Goal: Task Accomplishment & Management: Manage account settings

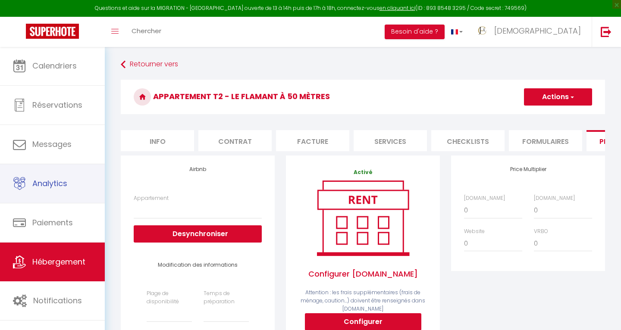
select select
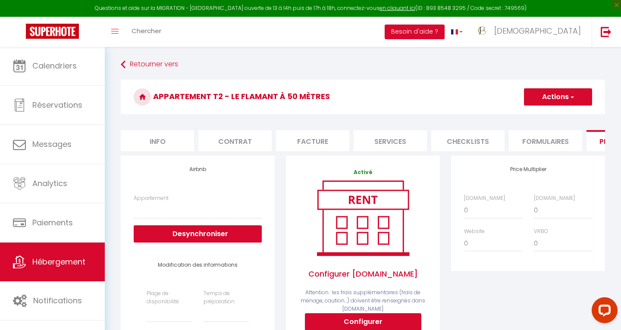
click at [63, 266] on span "Hébergement" at bounding box center [58, 262] width 53 height 11
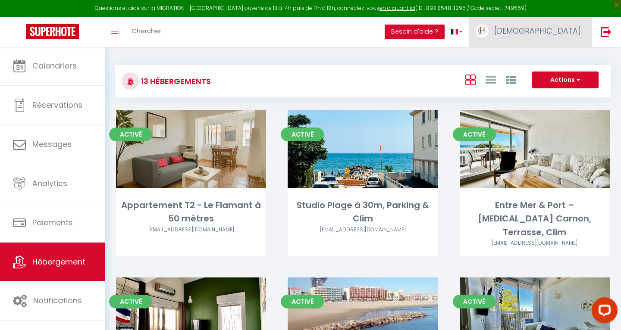
click at [569, 28] on span "[DEMOGRAPHIC_DATA]" at bounding box center [537, 30] width 87 height 11
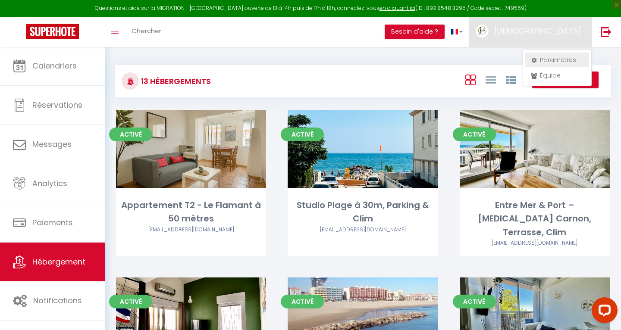
click at [543, 60] on link "Paramètres" at bounding box center [557, 60] width 64 height 15
select select "28"
select select "fr"
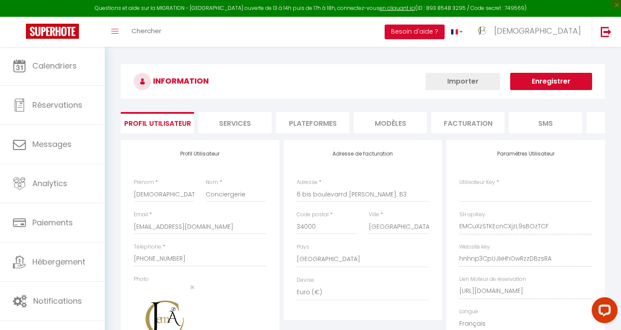
type input "EMCuXzSTKEcnCXjzL9sBOzTCF"
type input "hnhnp3CpUJIxHhOwRzzDBzsRA"
type input "[URL][DOMAIN_NAME]"
select select "fr"
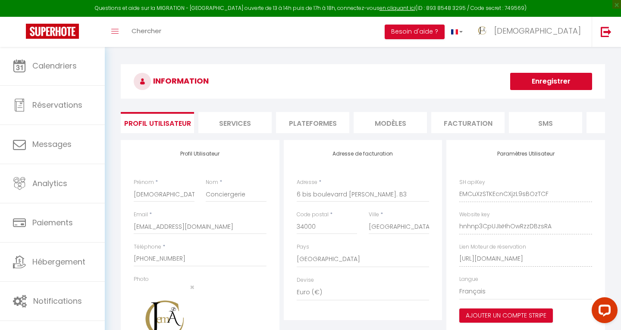
click at [332, 123] on li "Plateformes" at bounding box center [312, 122] width 73 height 21
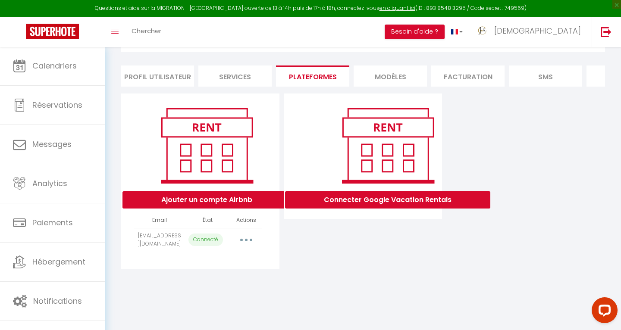
scroll to position [47, 0]
click at [248, 236] on button "button" at bounding box center [246, 240] width 24 height 14
click at [236, 275] on link "Importer les appartements" at bounding box center [207, 275] width 95 height 15
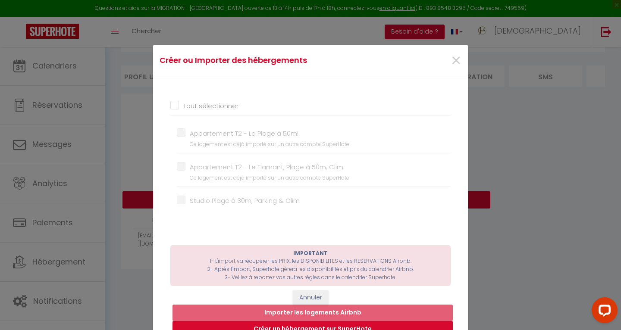
scroll to position [0, 0]
click at [310, 297] on button "Annuler" at bounding box center [311, 298] width 36 height 15
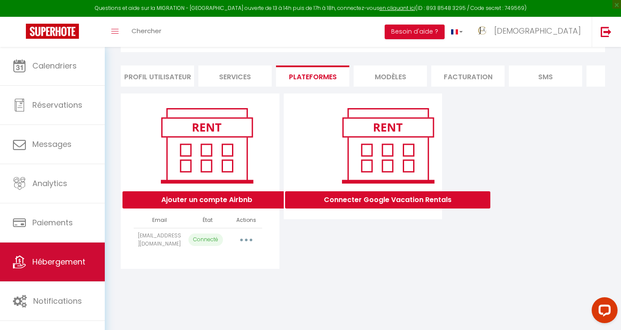
click at [28, 267] on link "Hébergement" at bounding box center [52, 262] width 105 height 39
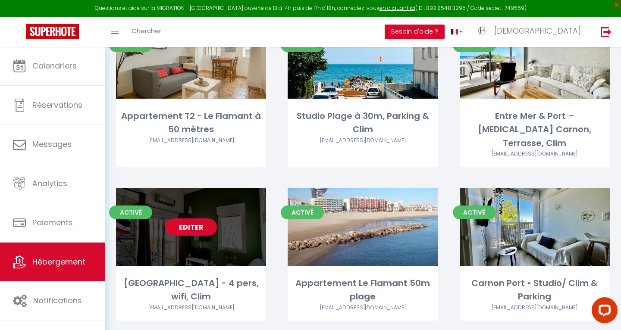
scroll to position [114, 0]
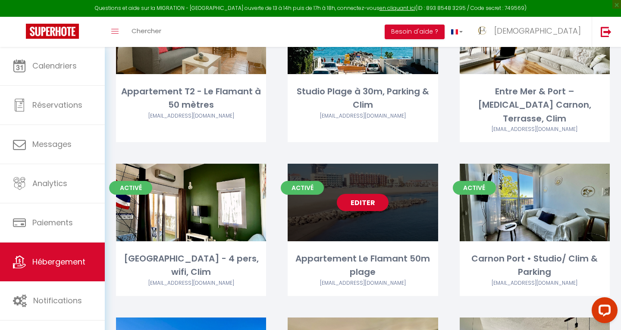
click at [365, 194] on link "Editer" at bounding box center [363, 202] width 52 height 17
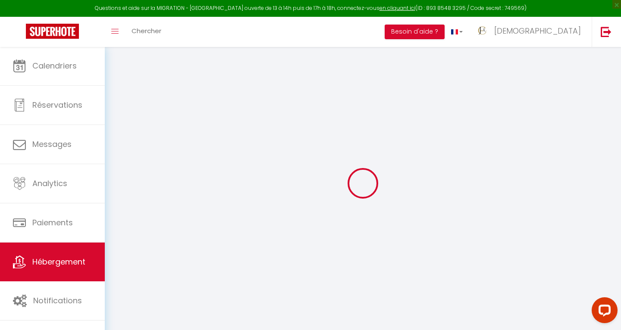
select select
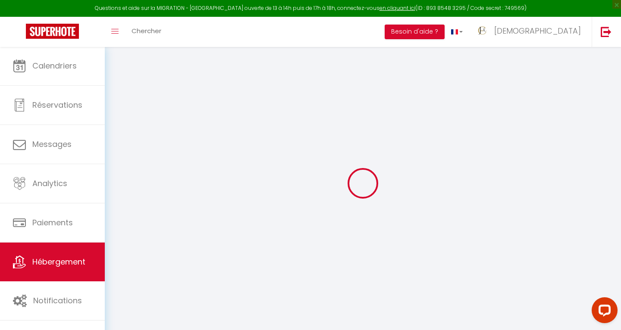
select select
checkbox input "false"
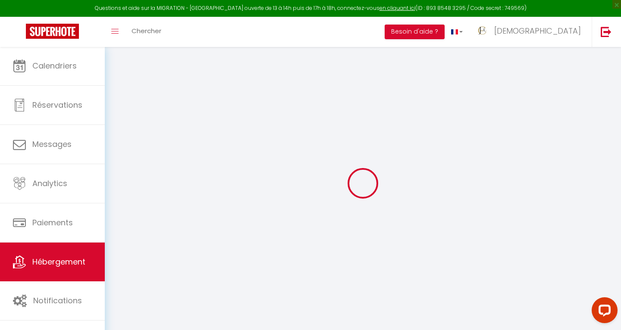
select select
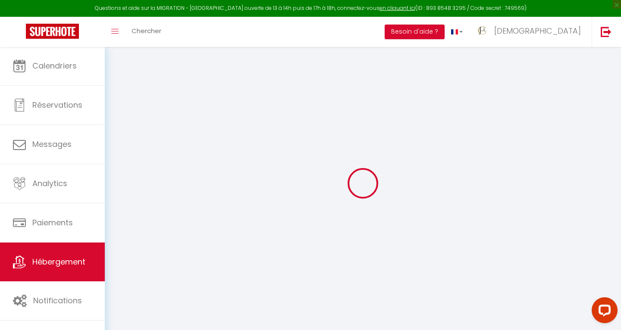
select select
checkbox input "false"
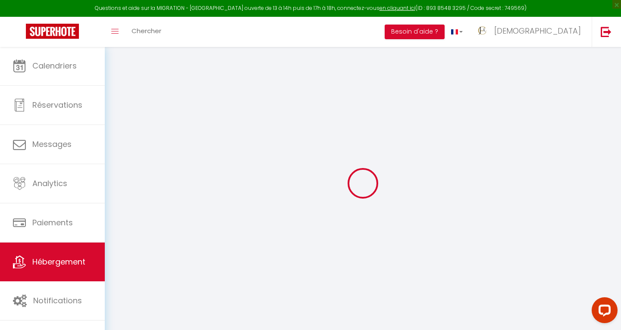
checkbox input "false"
select select
type input "Appartement Le Flamant 50m plage"
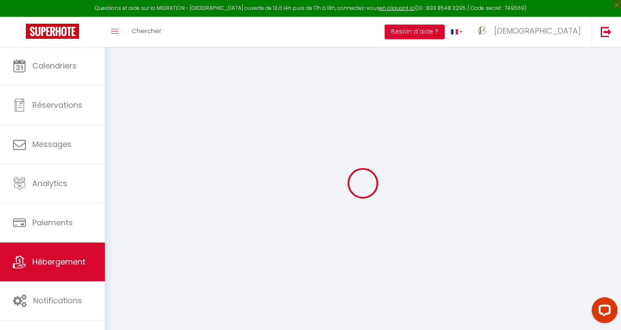
type input "[DEMOGRAPHIC_DATA]"
type input "Conciergerie"
select select "2"
type input "25"
select select
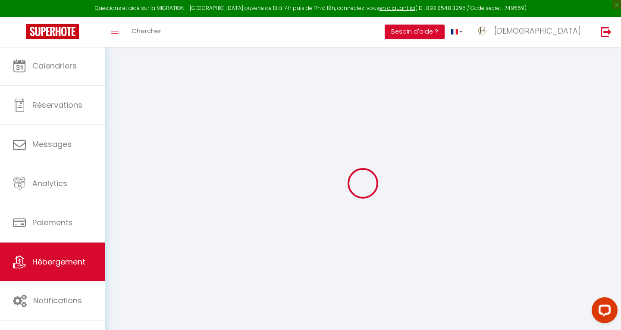
select select
type input "Palavas-les-Flots"
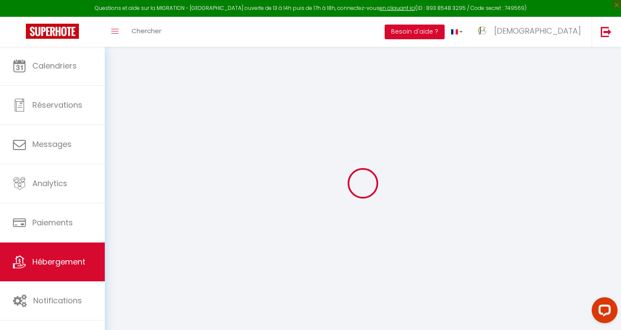
type input "[EMAIL_ADDRESS][DOMAIN_NAME]"
select select
checkbox input "false"
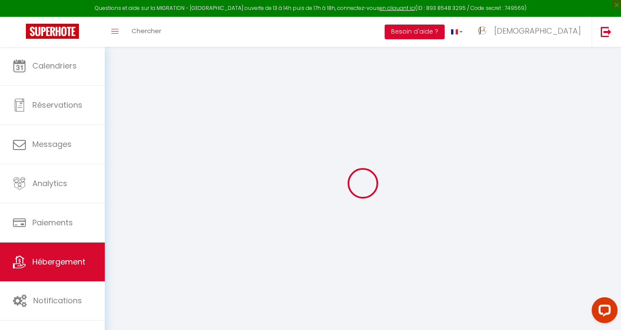
checkbox input "false"
select select
type input "0"
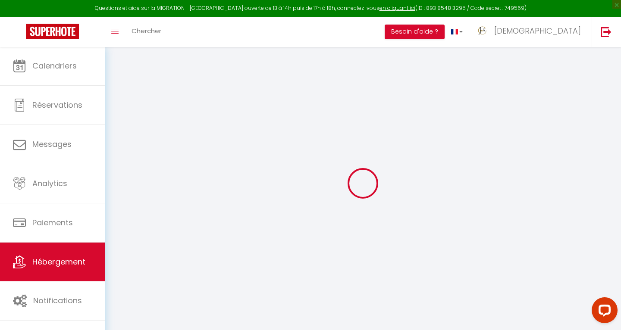
type input "0"
select select
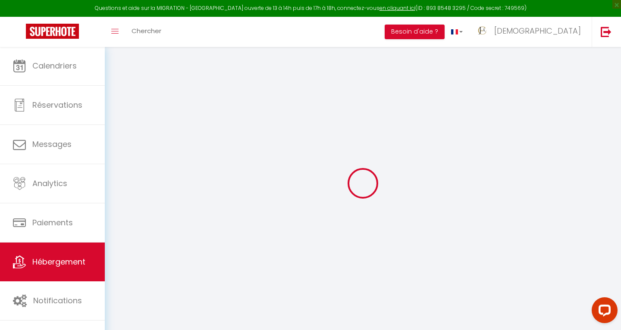
select select
checkbox input "false"
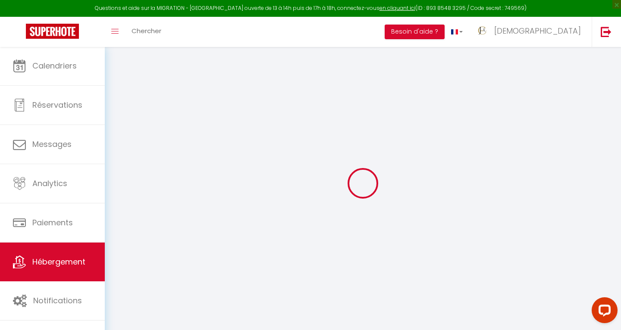
checkbox input "false"
select select
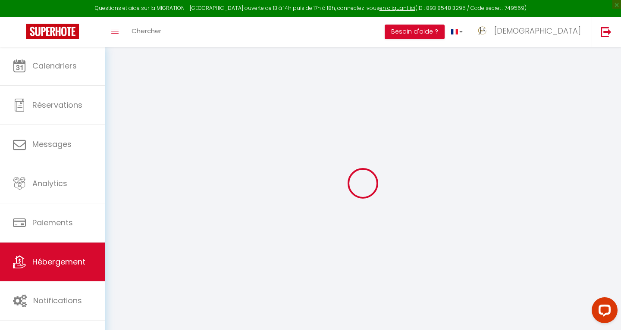
select select
checkbox input "false"
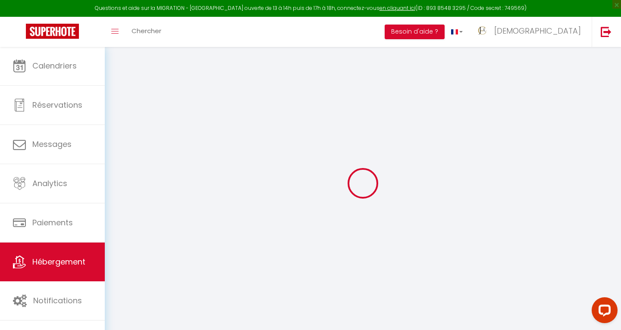
checkbox input "false"
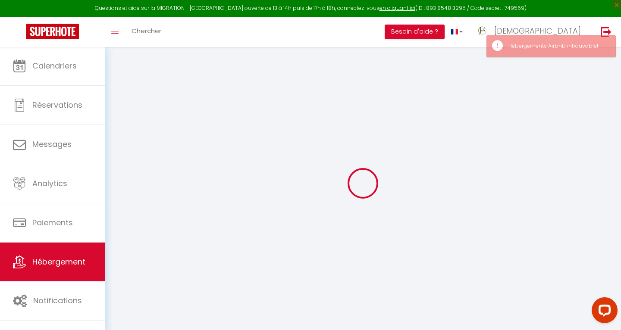
select select
checkbox input "false"
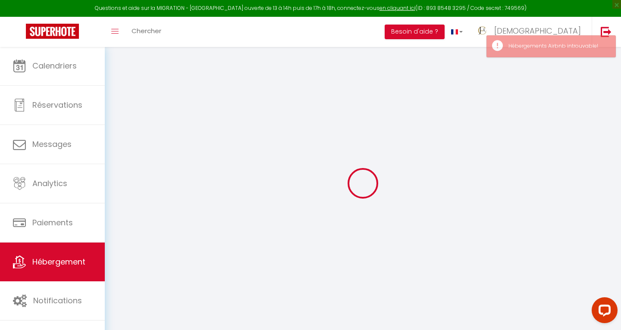
checkbox input "false"
select select
checkbox input "false"
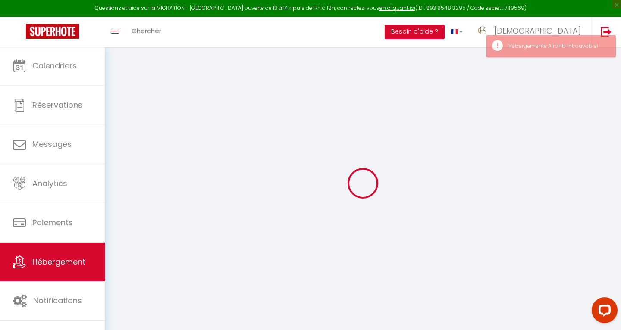
checkbox input "false"
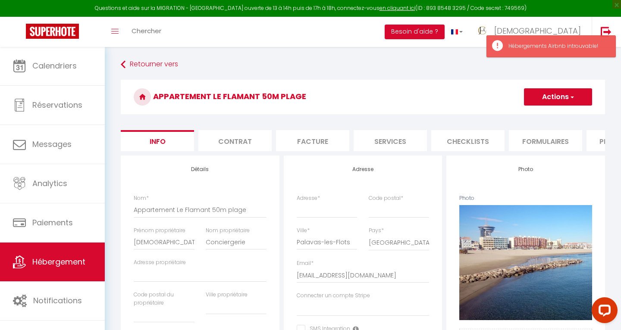
click at [576, 97] on button "Actions" at bounding box center [558, 96] width 68 height 17
click at [524, 139] on link "Supprimer" at bounding box center [545, 138] width 92 height 11
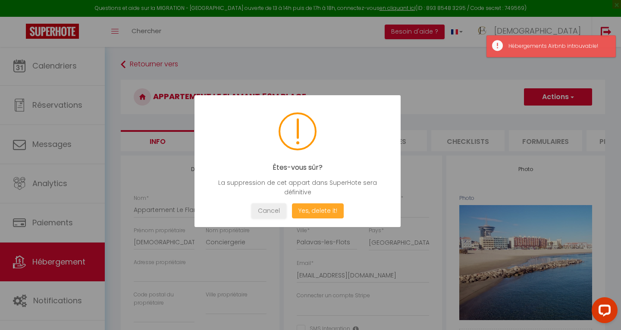
click at [322, 209] on button "Yes, delete it!" at bounding box center [318, 210] width 52 height 15
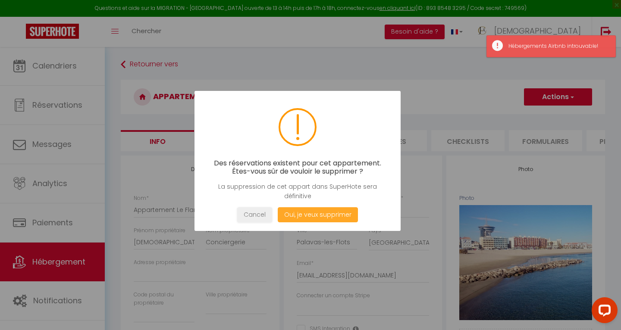
click at [311, 217] on button "Oui, je veux supprimer" at bounding box center [318, 214] width 80 height 15
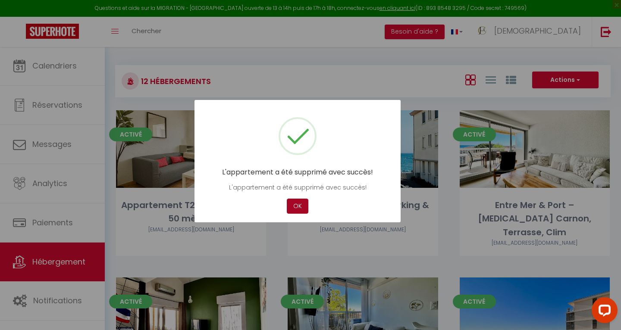
click at [302, 203] on button "OK" at bounding box center [298, 206] width 22 height 15
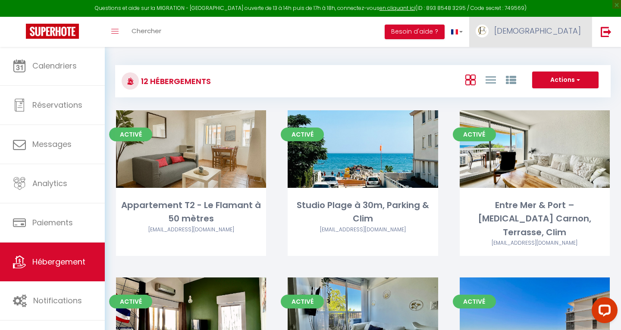
click at [570, 29] on span "[DEMOGRAPHIC_DATA]" at bounding box center [537, 30] width 87 height 11
click at [565, 32] on span "[DEMOGRAPHIC_DATA]A" at bounding box center [535, 30] width 92 height 11
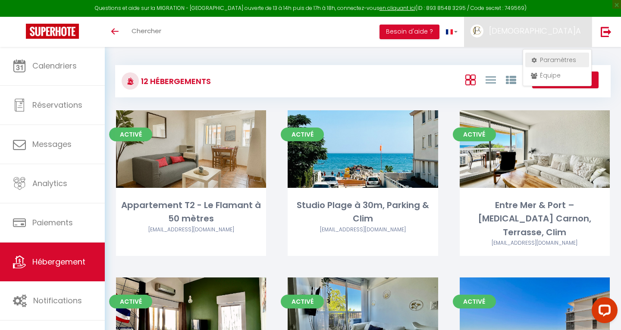
click at [549, 58] on link "Paramètres" at bounding box center [557, 60] width 64 height 15
select select "28"
select select "fr"
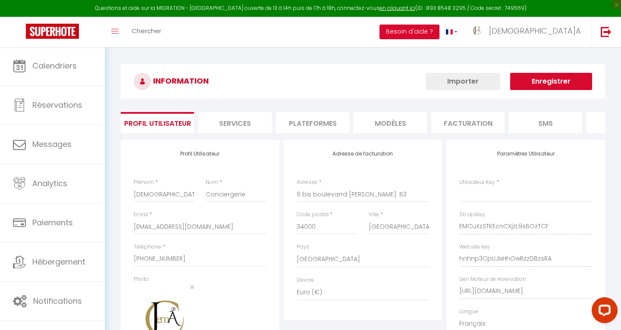
type input "EMCuXzSTKEcnCXjzL9sBOzTCF"
type input "hnhnp3CpUJIxHhOwRzzDBzsRA"
type input "[URL][DOMAIN_NAME]"
select select "fr"
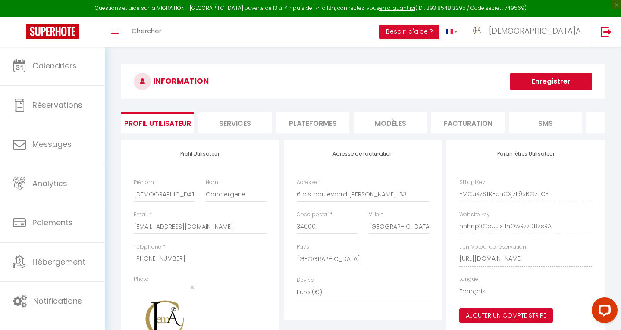
click at [314, 125] on li "Plateformes" at bounding box center [312, 122] width 73 height 21
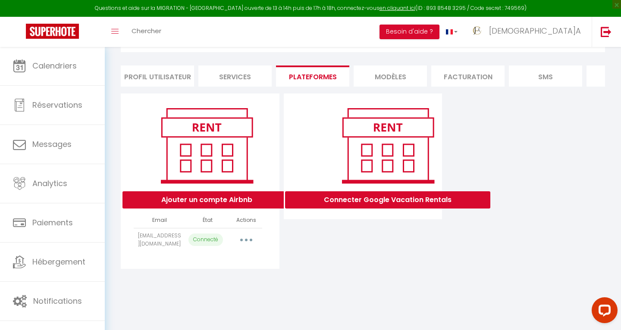
scroll to position [47, 0]
click at [247, 240] on button "button" at bounding box center [246, 240] width 24 height 14
click at [228, 276] on link "Importer les appartements" at bounding box center [207, 275] width 95 height 15
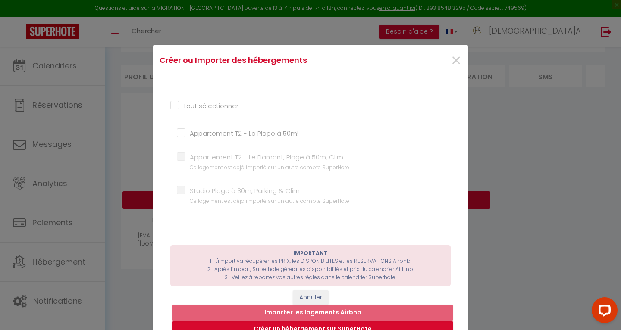
click at [181, 135] on input "Appartement T2 - La Plage à 50m!" at bounding box center [314, 133] width 274 height 9
checkbox input "true"
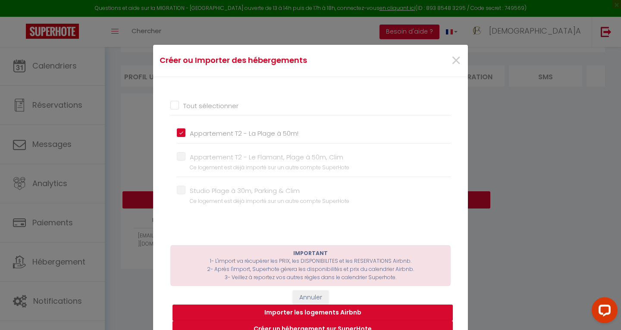
click at [314, 313] on button "Importer les logements Airbnb" at bounding box center [312, 313] width 280 height 16
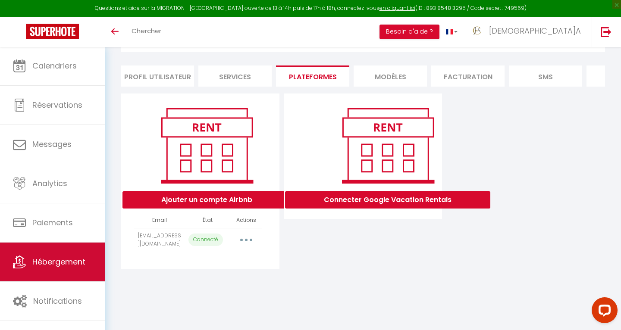
click at [50, 272] on link "Hébergement" at bounding box center [52, 262] width 105 height 39
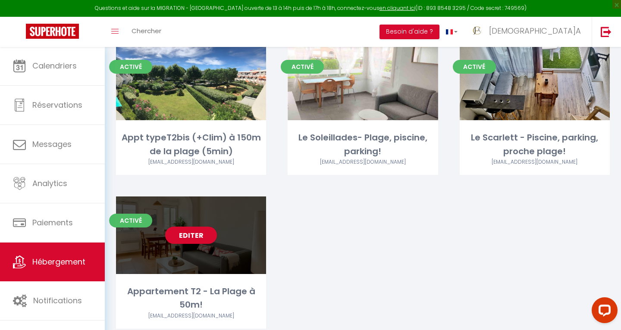
scroll to position [542, 0]
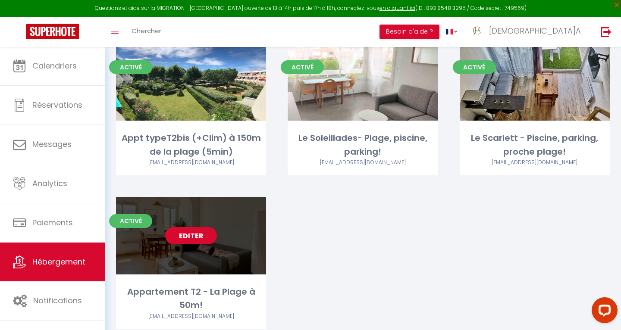
click at [201, 285] on div "Appartement T2 - La Plage à 50m!" at bounding box center [191, 298] width 150 height 27
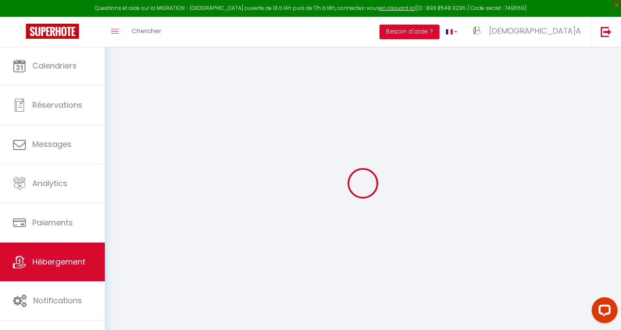
select select
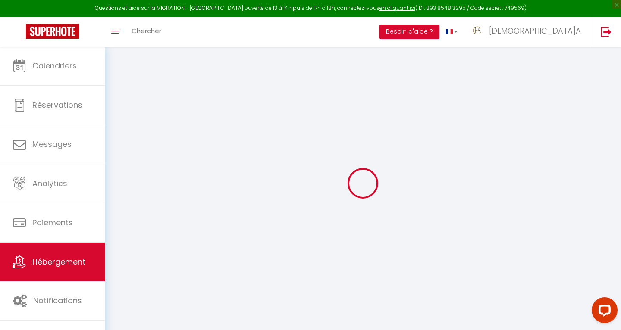
select select
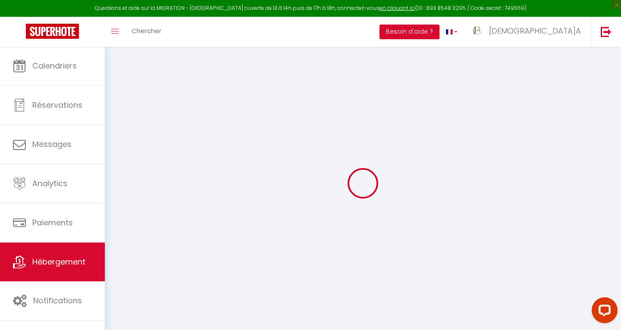
select select
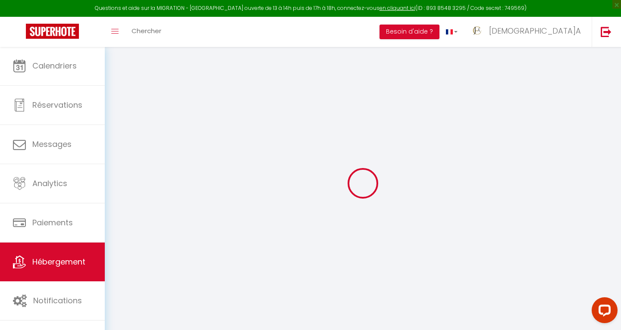
select select
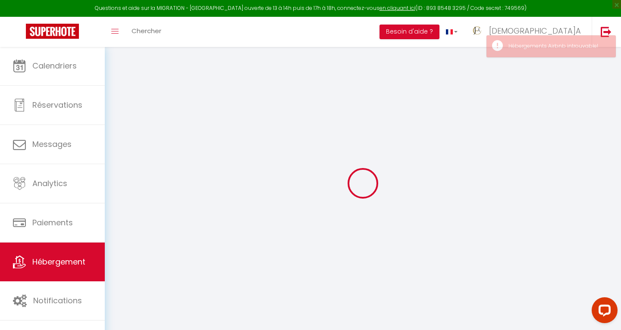
select select
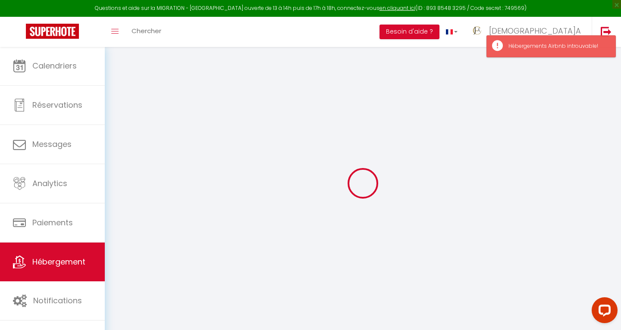
select select
checkbox input "false"
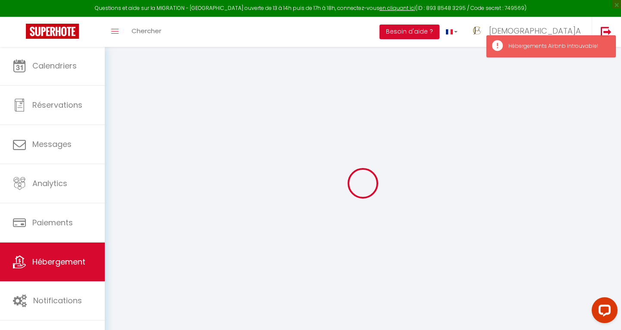
checkbox input "false"
select select
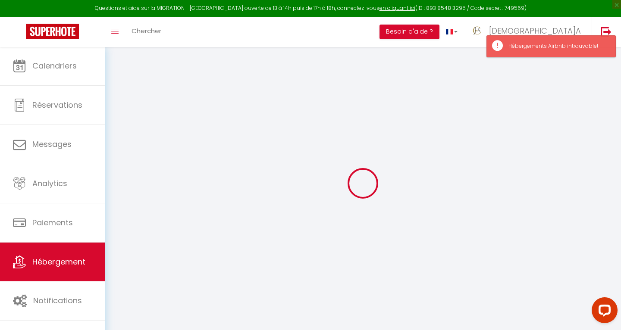
select select
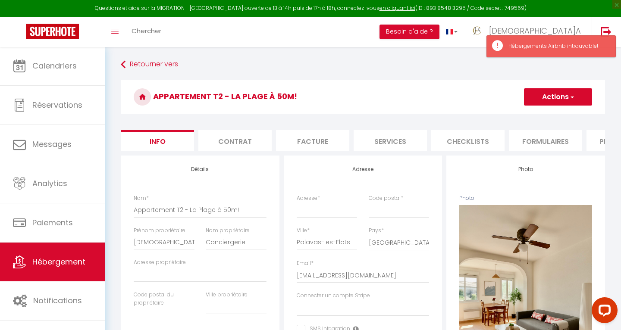
click at [602, 141] on li "Plateformes" at bounding box center [622, 140] width 73 height 21
select select
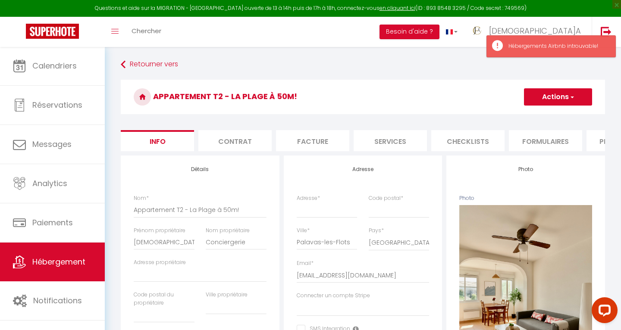
select select
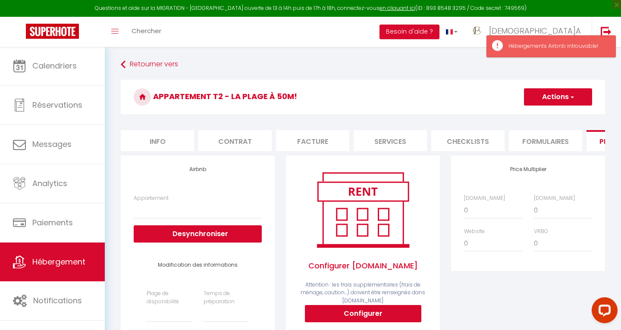
click at [375, 310] on button "Configurer" at bounding box center [363, 313] width 116 height 17
select select
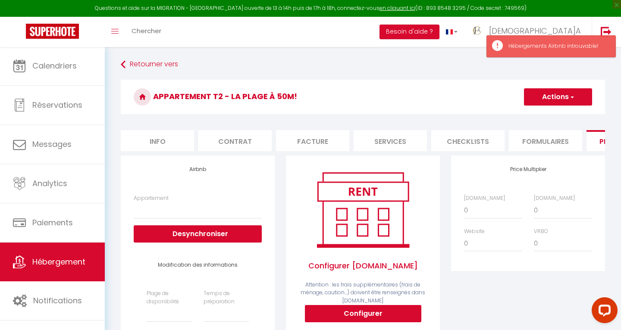
select select
type input "jem'a-conciergerie-3b3zr0sn_property@reply.superhote.com"
type input "[EMAIL_ADDRESS][DOMAIN_NAME]"
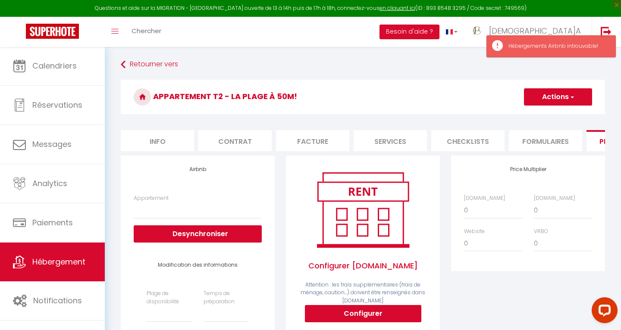
select select
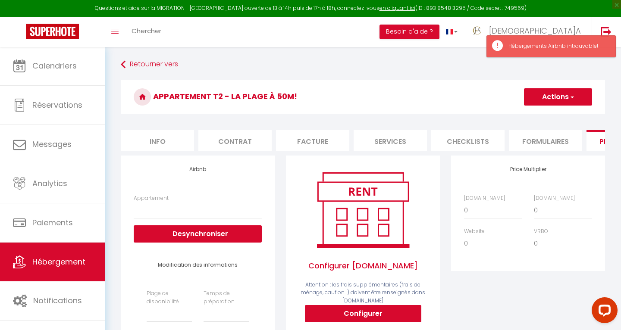
select select
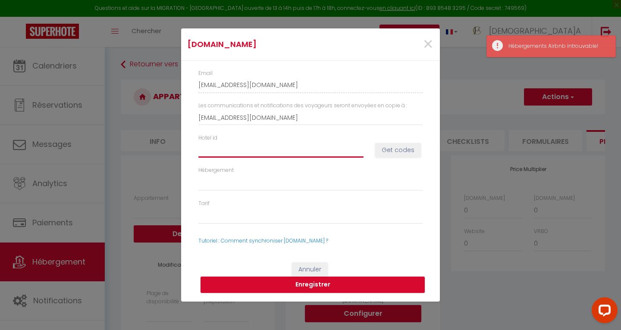
click at [232, 153] on input "Hotel id" at bounding box center [280, 150] width 165 height 16
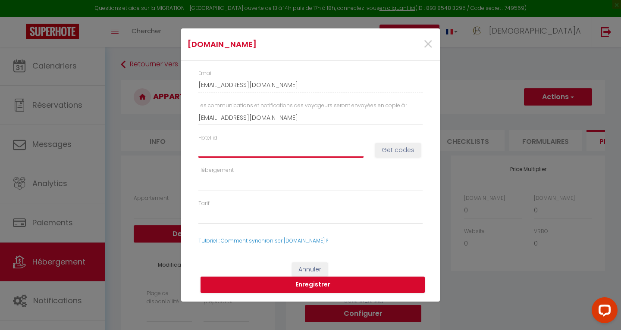
paste input "14748508"
type input "14748508"
select select
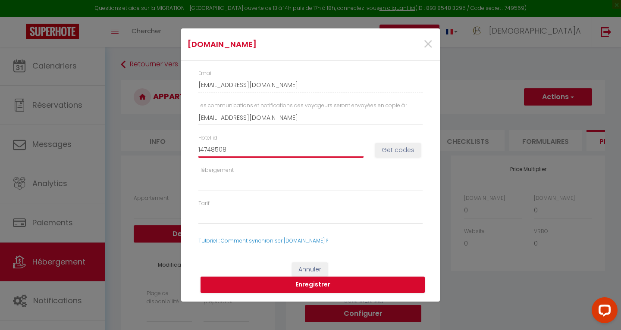
select select
type input "14748508"
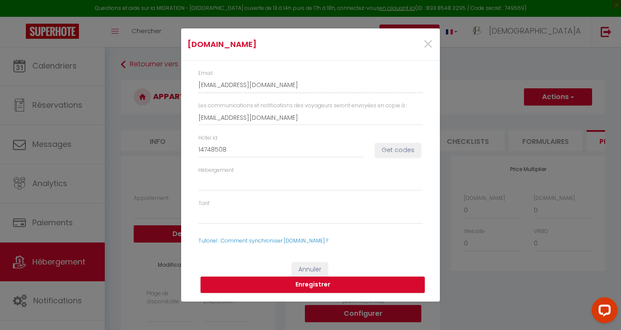
click at [404, 147] on button "Get codes" at bounding box center [398, 150] width 46 height 15
select select
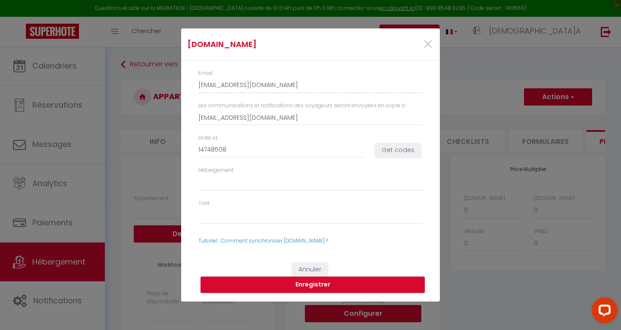
select select
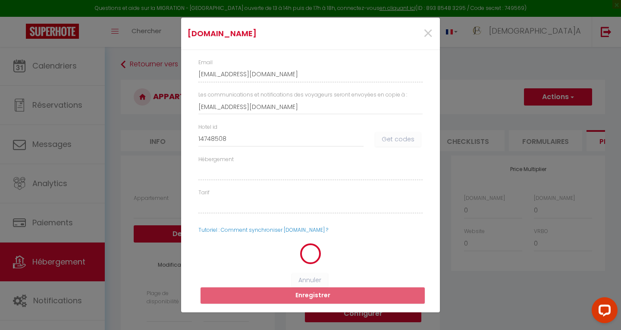
select select
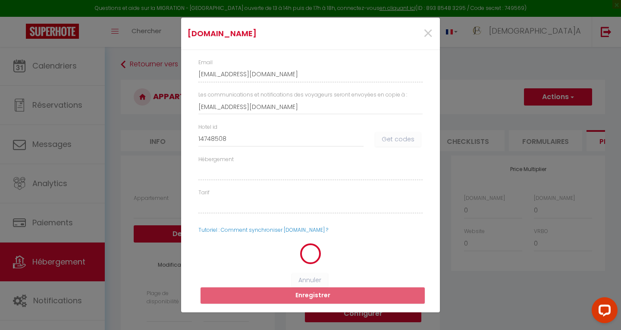
select select
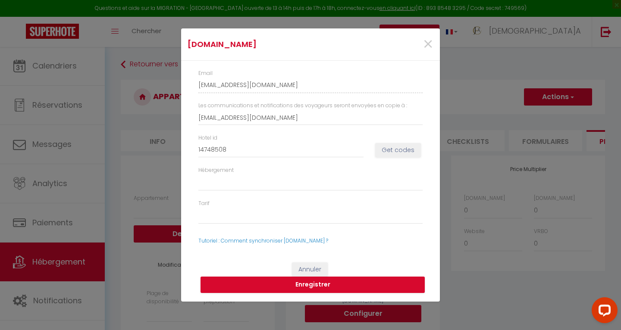
click at [391, 150] on button "Get codes" at bounding box center [398, 150] width 46 height 15
select select
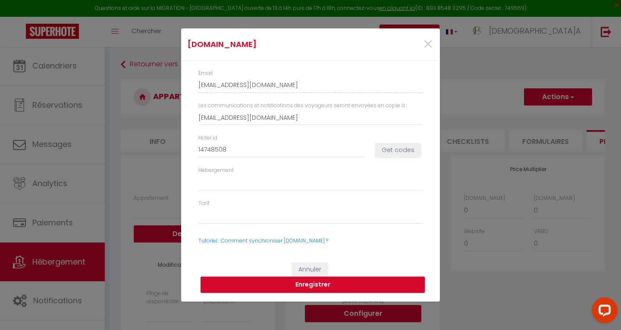
select select
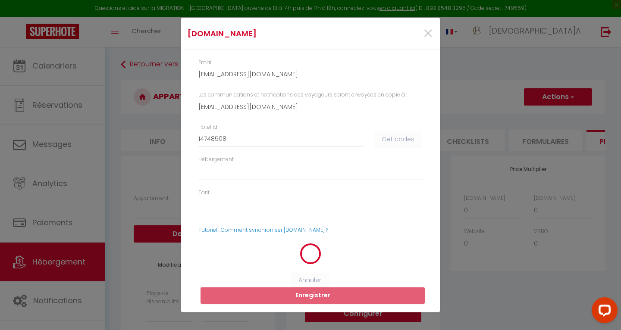
select select
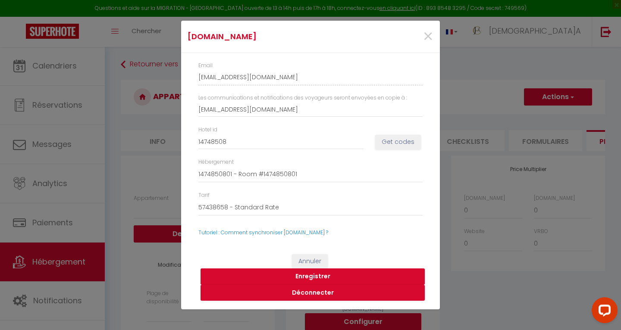
click at [317, 274] on button "Enregistrer" at bounding box center [312, 277] width 224 height 16
select select
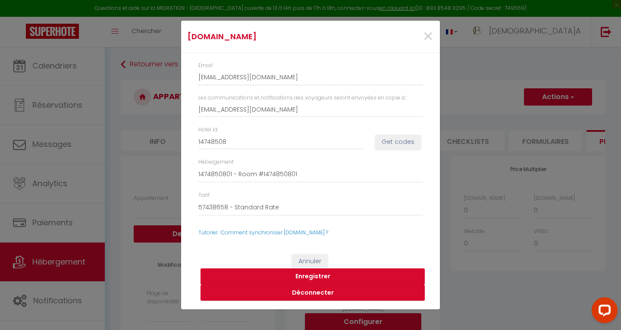
select select
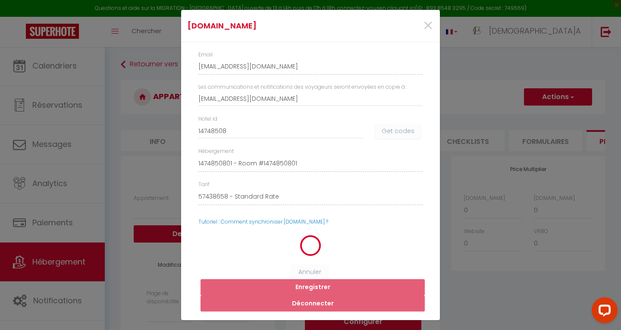
select select
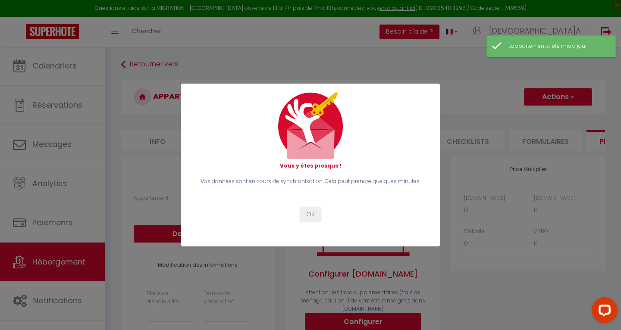
click at [309, 211] on button "OK" at bounding box center [311, 214] width 22 height 15
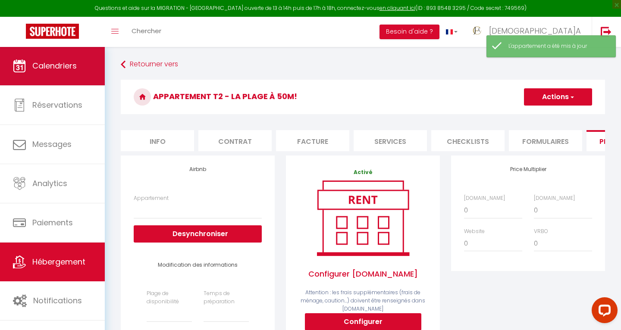
click at [58, 66] on span "Calendriers" at bounding box center [54, 65] width 44 height 11
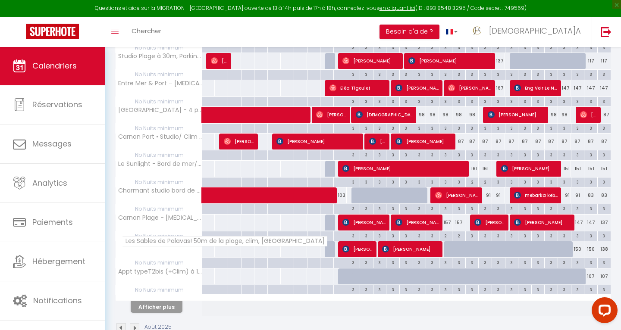
scroll to position [170, 0]
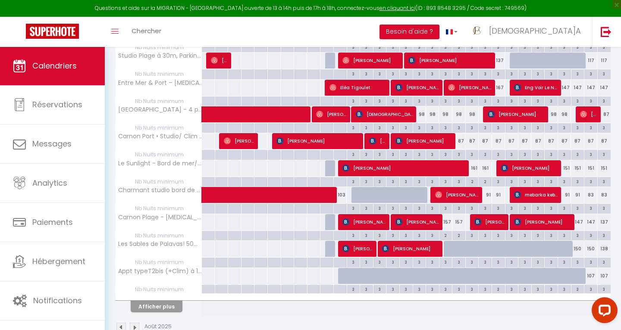
click at [169, 304] on button "Afficher plus" at bounding box center [157, 307] width 52 height 12
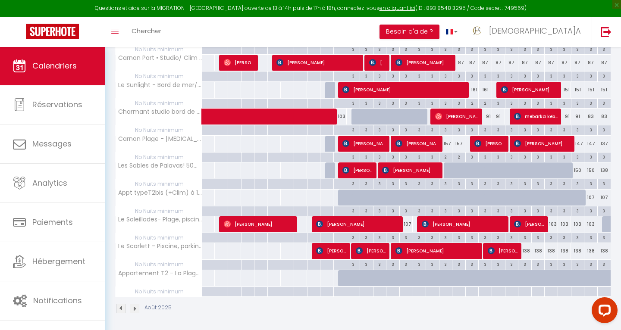
scroll to position [248, 0]
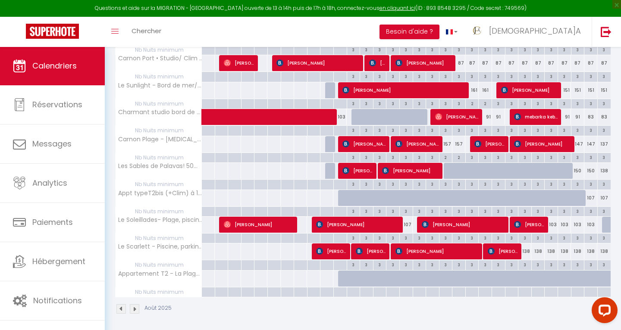
click at [338, 277] on div at bounding box center [344, 279] width 13 height 16
type input "114"
type input "Lun 11 Août 2025"
type input "Mar 12 Août 2025"
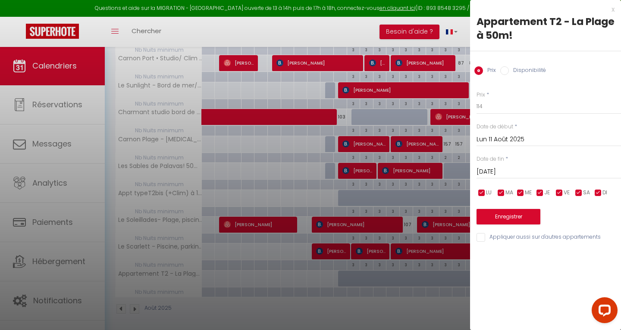
click at [413, 319] on div at bounding box center [310, 165] width 621 height 330
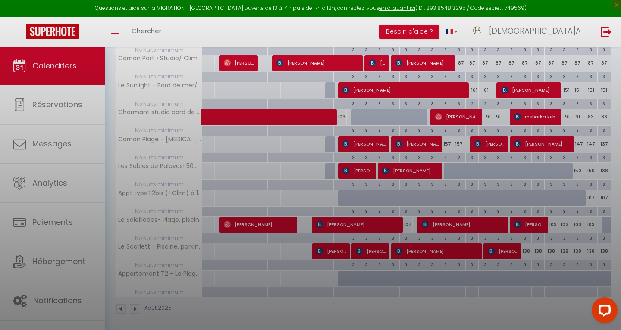
type input "undefined aN undefined NaN"
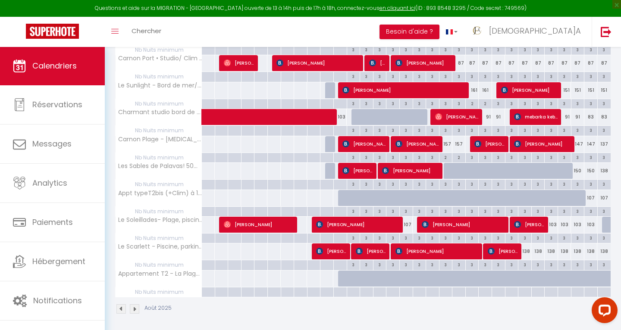
click at [343, 290] on div at bounding box center [339, 293] width 13 height 10
type input "Lun 11 Août 2025"
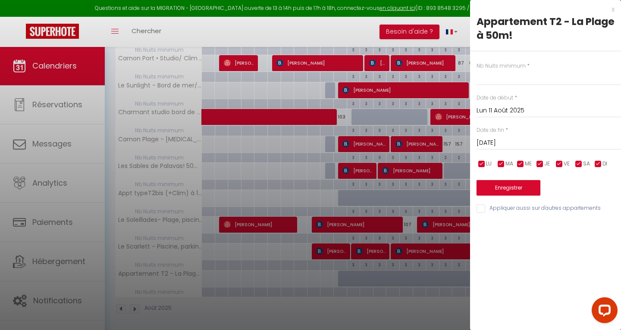
click at [522, 144] on input "Mar 12 Août 2025" at bounding box center [548, 143] width 144 height 11
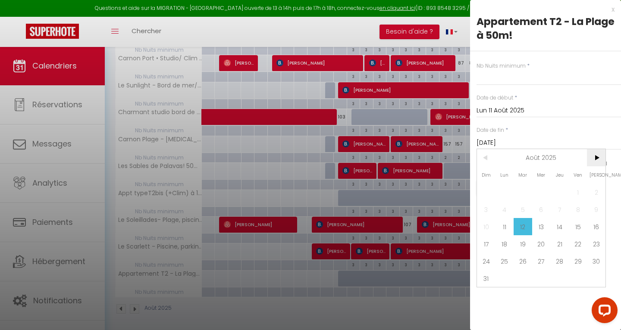
click at [596, 158] on span ">" at bounding box center [596, 157] width 19 height 17
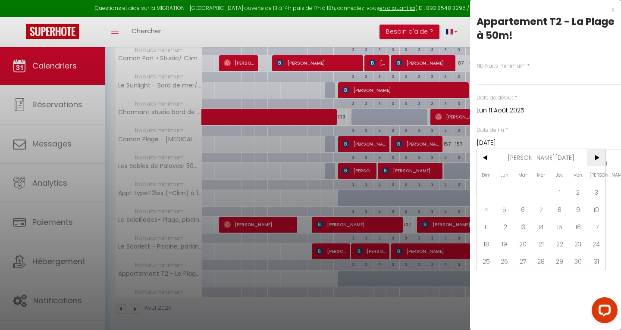
click at [596, 158] on span ">" at bounding box center [596, 157] width 19 height 17
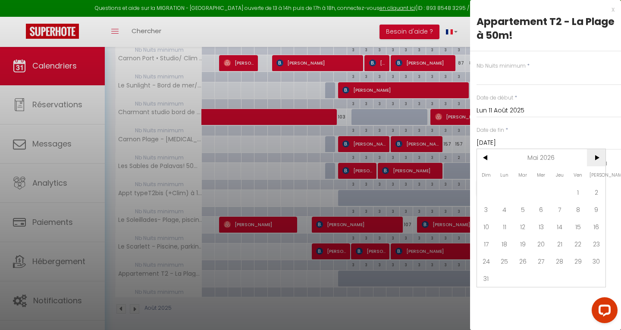
click at [596, 158] on span ">" at bounding box center [596, 157] width 19 height 17
click at [594, 261] on span "31" at bounding box center [596, 261] width 19 height 17
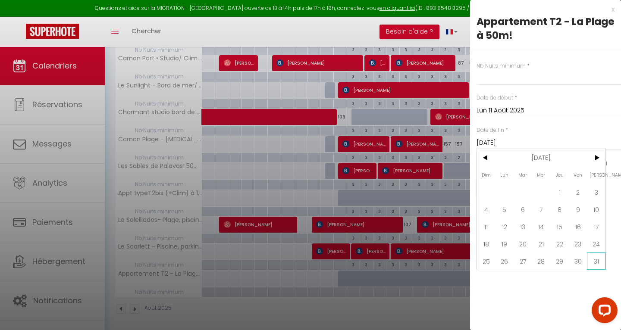
type input "Sam 31 Octobre 2026"
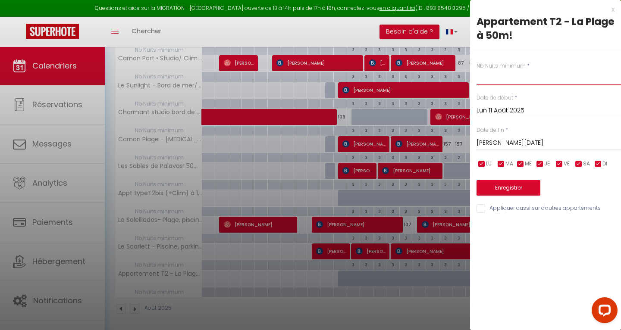
click at [509, 77] on input "text" at bounding box center [548, 78] width 144 height 16
type input "3"
click at [513, 186] on button "Enregistrer" at bounding box center [508, 188] width 64 height 16
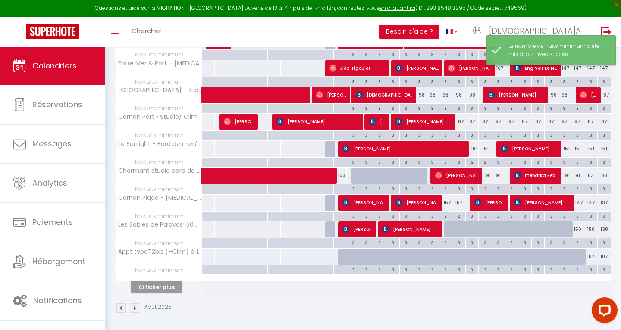
scroll to position [189, 0]
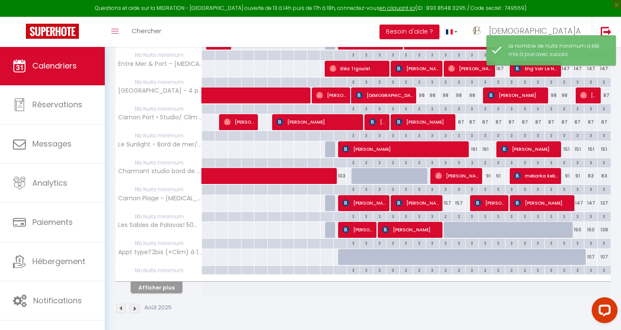
click at [156, 288] on button "Afficher plus" at bounding box center [157, 288] width 52 height 12
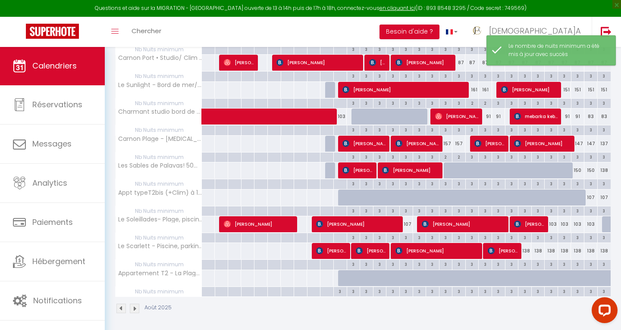
scroll to position [248, 0]
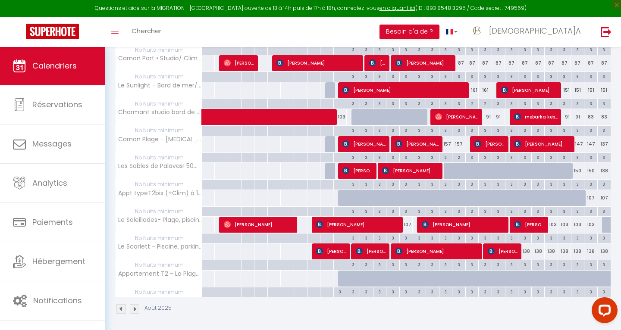
click at [343, 278] on div at bounding box center [344, 279] width 13 height 16
type input "114"
type input "Lun 11 Août 2025"
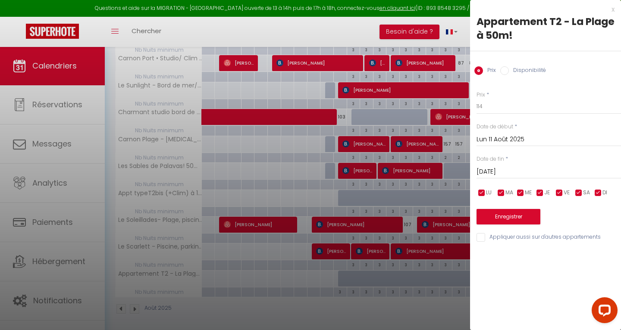
click at [508, 172] on input "Mar 12 Août 2025" at bounding box center [548, 171] width 144 height 11
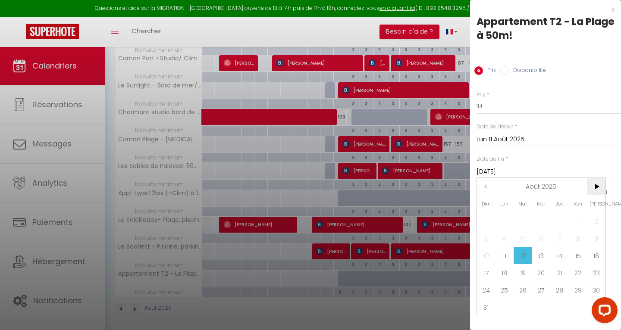
click at [599, 187] on span ">" at bounding box center [596, 186] width 19 height 17
click at [488, 186] on span "<" at bounding box center [486, 186] width 19 height 17
click at [595, 222] on span "6" at bounding box center [596, 221] width 19 height 17
type input "Sam 06 Septembre 2025"
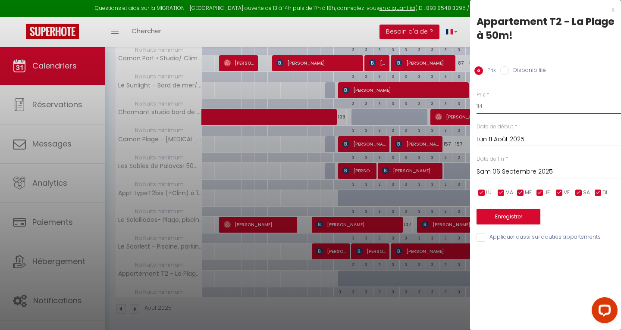
click at [507, 108] on input "114" at bounding box center [548, 107] width 144 height 16
type input "103"
click at [504, 216] on button "Enregistrer" at bounding box center [508, 217] width 64 height 16
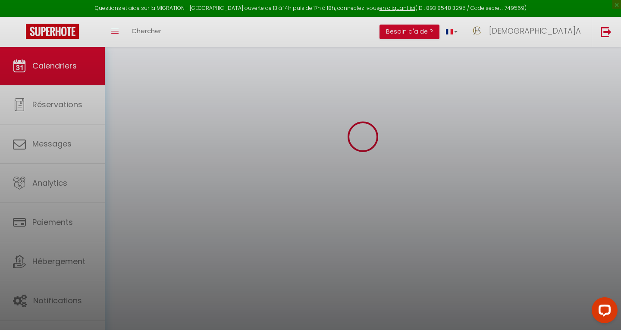
scroll to position [47, 0]
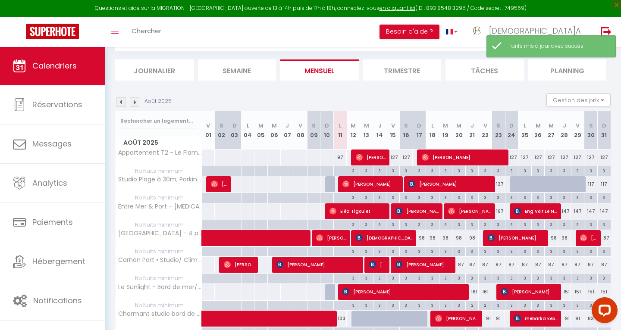
click at [135, 100] on img at bounding box center [134, 101] width 9 height 9
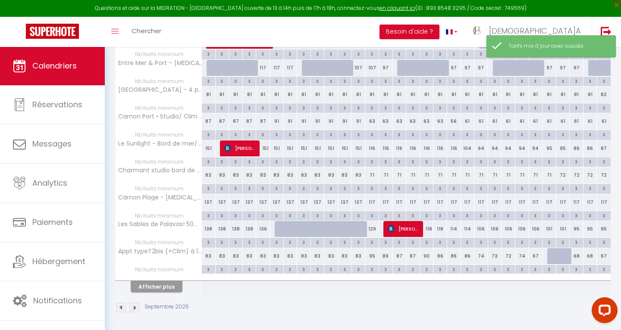
scroll to position [189, 0]
click at [167, 288] on button "Afficher plus" at bounding box center [157, 288] width 52 height 12
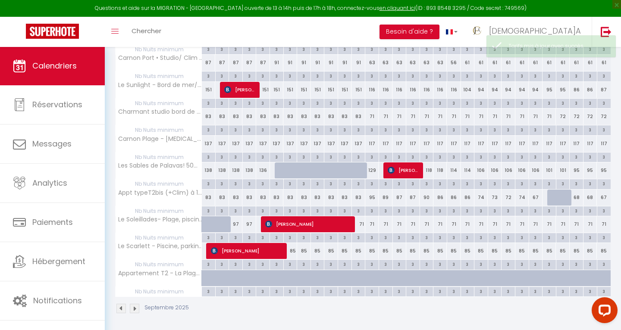
scroll to position [248, 0]
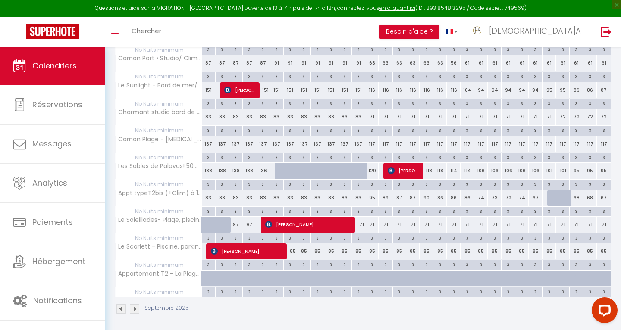
click at [206, 276] on div at bounding box center [209, 279] width 14 height 16
type input "103"
type input "Lun 01 Septembre 2025"
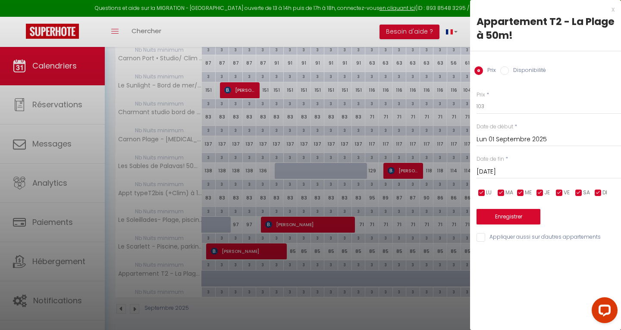
click at [524, 173] on input "Mar 02 Septembre 2025" at bounding box center [548, 171] width 144 height 11
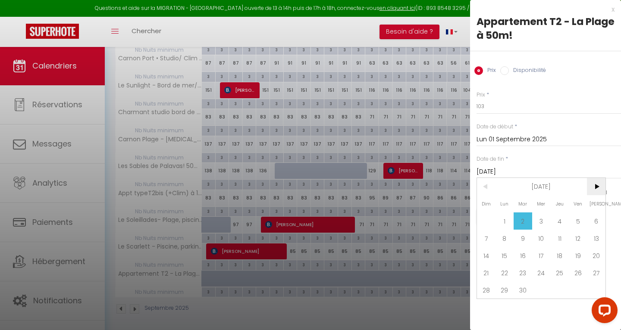
click at [592, 187] on span ">" at bounding box center [596, 186] width 19 height 17
click at [594, 288] on span "31" at bounding box center [596, 290] width 19 height 17
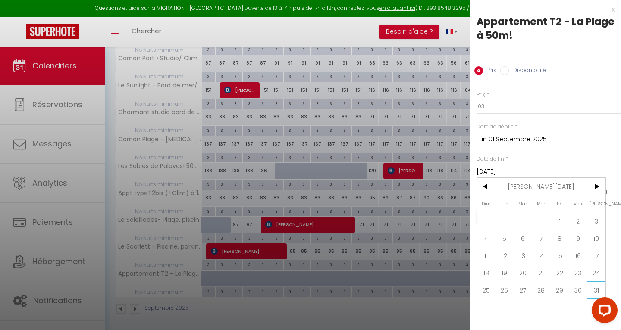
type input "Sam 31 Janvier 2026"
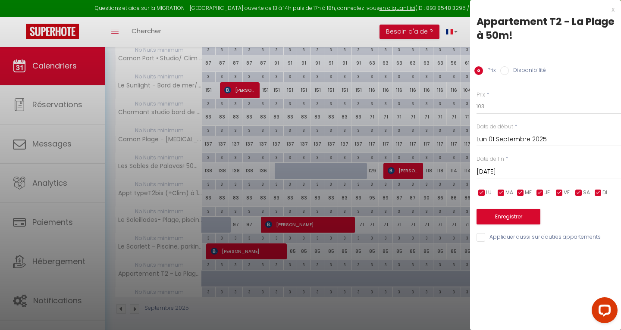
click at [509, 72] on label "Disponibilité" at bounding box center [527, 70] width 37 height 9
click at [509, 72] on input "Disponibilité" at bounding box center [504, 70] width 9 height 9
radio input "true"
radio input "false"
click at [515, 217] on button "Enregistrer" at bounding box center [508, 218] width 64 height 16
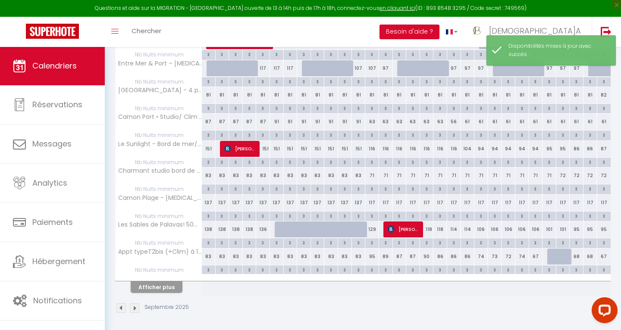
scroll to position [189, 0]
click at [159, 288] on button "Afficher plus" at bounding box center [157, 288] width 52 height 12
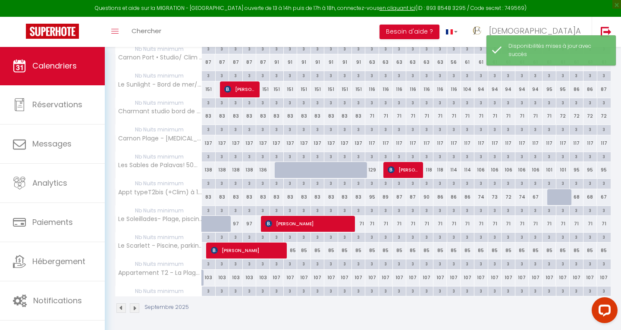
scroll to position [248, 0]
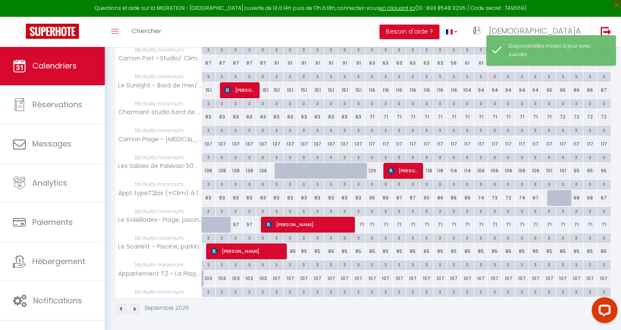
click at [209, 278] on div "103" at bounding box center [209, 279] width 14 height 16
select select "1"
type input "Lun 01 Septembre 2025"
type input "Mar 02 Septembre 2025"
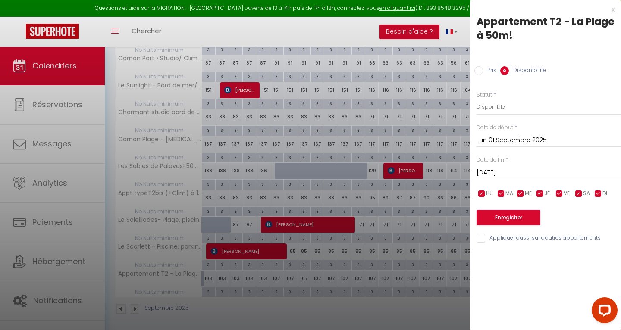
click at [303, 272] on div at bounding box center [310, 165] width 621 height 330
select select
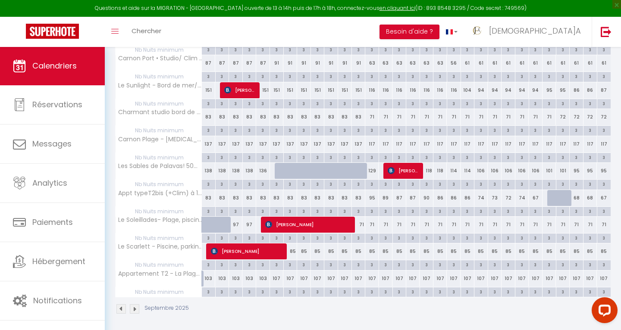
click at [304, 279] on div "107" at bounding box center [304, 279] width 14 height 16
select select "1"
type input "Lun 08 Septembre 2025"
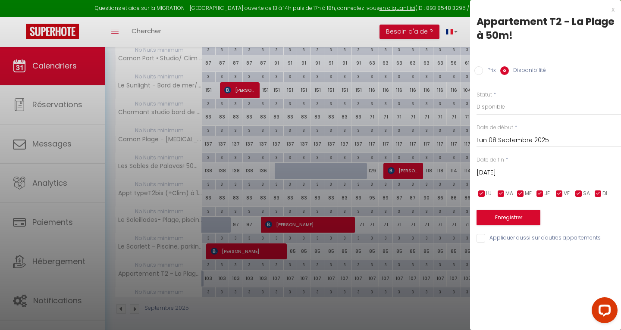
click at [497, 143] on input "Lun 08 Septembre 2025" at bounding box center [548, 140] width 144 height 11
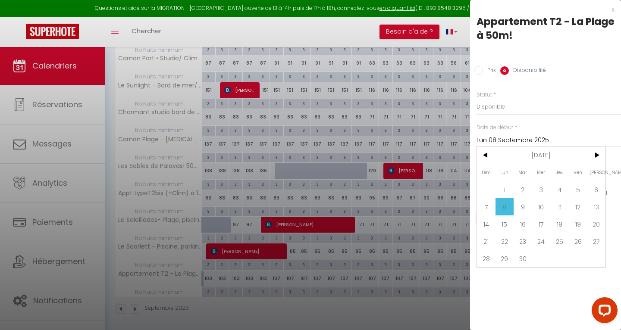
click at [504, 208] on span "8" at bounding box center [504, 206] width 19 height 17
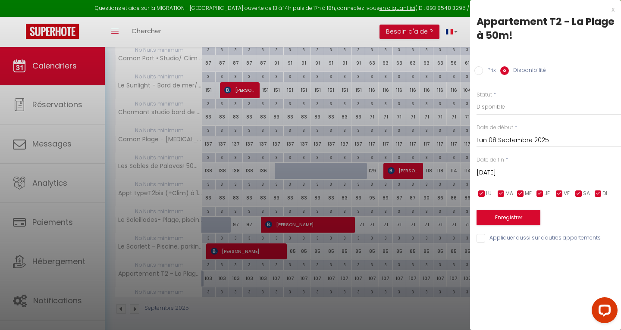
click at [507, 171] on input "Mar 09 Septembre 2025" at bounding box center [548, 172] width 144 height 11
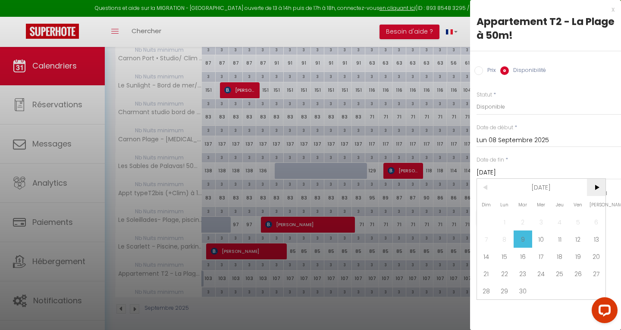
click at [597, 190] on span ">" at bounding box center [596, 187] width 19 height 17
click at [595, 239] on span "11" at bounding box center [596, 239] width 19 height 17
type input "Sam 11 Octobre 2025"
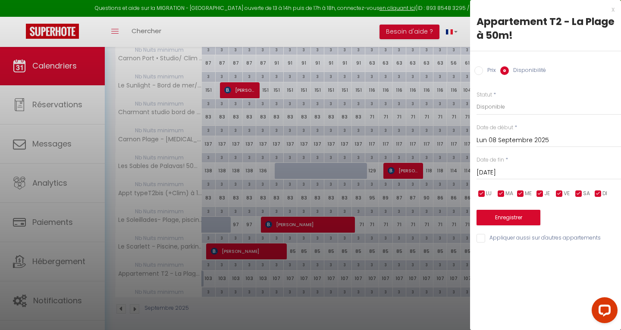
click at [479, 72] on input "Prix" at bounding box center [478, 70] width 9 height 9
radio input "true"
radio input "false"
click at [489, 103] on input "107" at bounding box center [548, 107] width 144 height 16
type input "1"
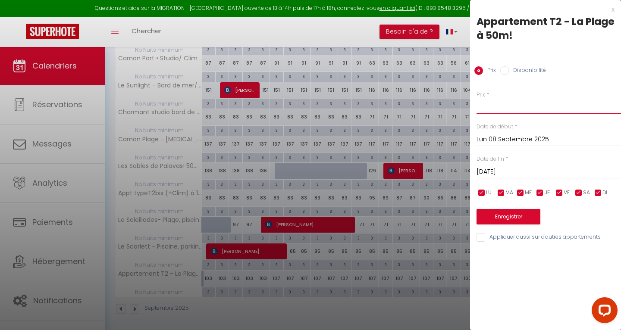
type input "0"
type input "87"
click at [509, 216] on button "Enregistrer" at bounding box center [508, 217] width 64 height 16
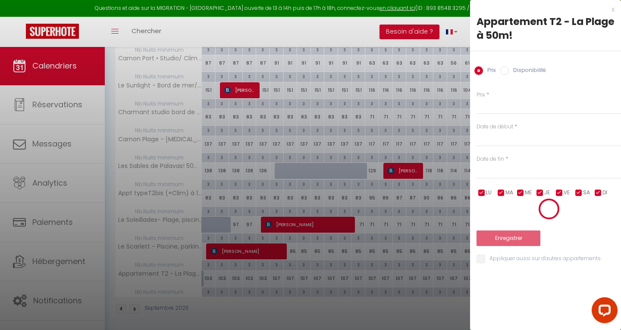
scroll to position [47, 0]
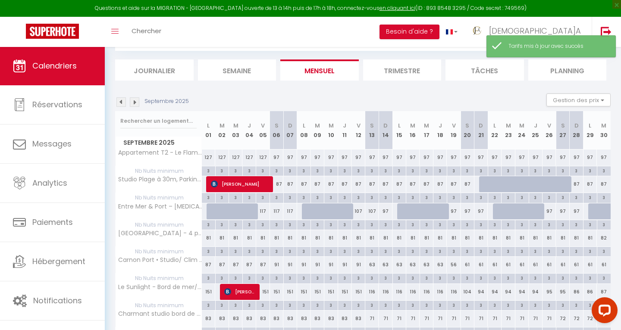
click at [135, 98] on img at bounding box center [134, 101] width 9 height 9
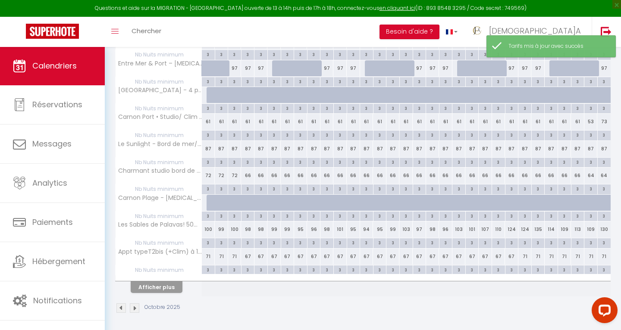
scroll to position [189, 0]
click at [166, 285] on button "Afficher plus" at bounding box center [157, 288] width 52 height 12
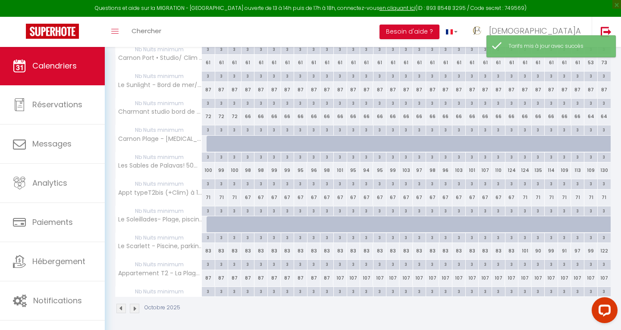
scroll to position [248, 0]
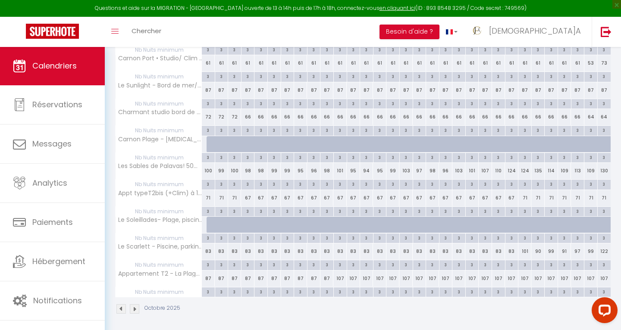
click at [341, 278] on div "107" at bounding box center [339, 279] width 13 height 16
type input "107"
type input "Sam 11 Octobre 2025"
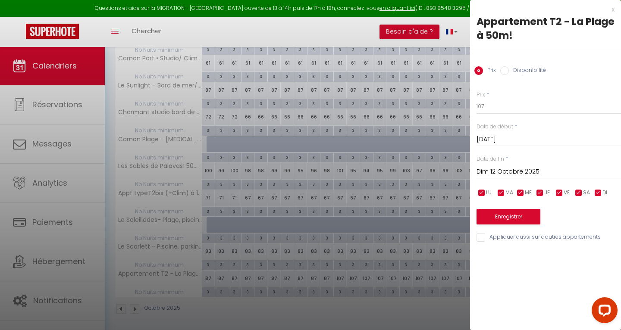
click at [498, 172] on input "Dim 12 Octobre 2025" at bounding box center [548, 171] width 144 height 11
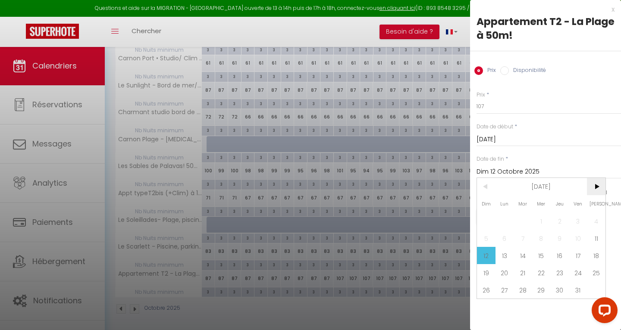
click at [594, 187] on span ">" at bounding box center [596, 186] width 19 height 17
click at [596, 291] on span "31" at bounding box center [596, 290] width 19 height 17
type input "Sam 31 Janvier 2026"
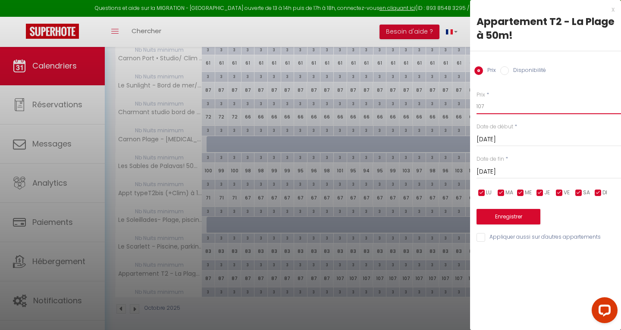
click at [499, 106] on input "107" at bounding box center [548, 107] width 144 height 16
type input "1"
type input "87"
click at [505, 216] on button "Enregistrer" at bounding box center [508, 217] width 64 height 16
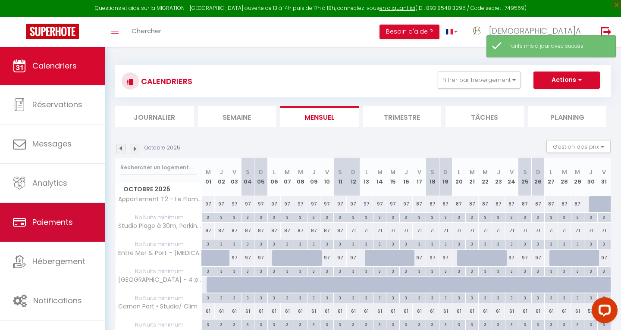
scroll to position [0, 0]
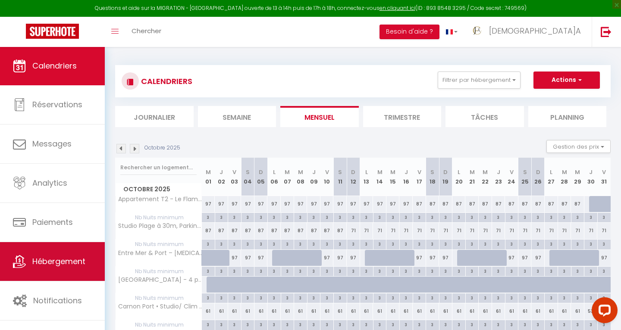
click at [56, 256] on span "Hébergement" at bounding box center [58, 261] width 53 height 11
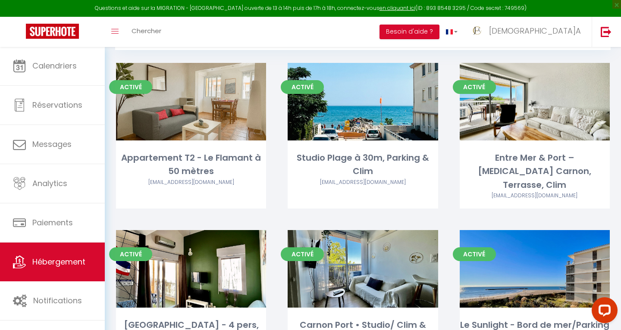
scroll to position [47, 0]
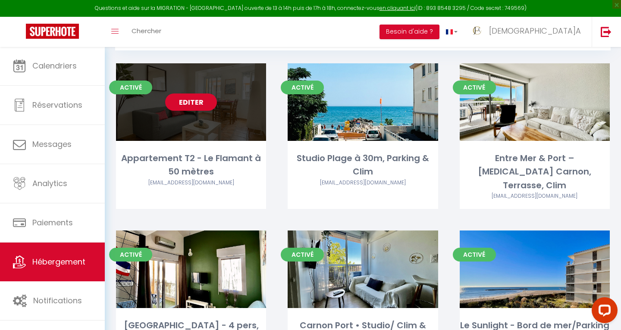
click at [229, 174] on div "Appartement T2 - Le Flamant à 50 mètres" at bounding box center [191, 165] width 150 height 27
click at [184, 101] on link "Editer" at bounding box center [191, 102] width 52 height 17
select select "3"
select select "2"
select select "1"
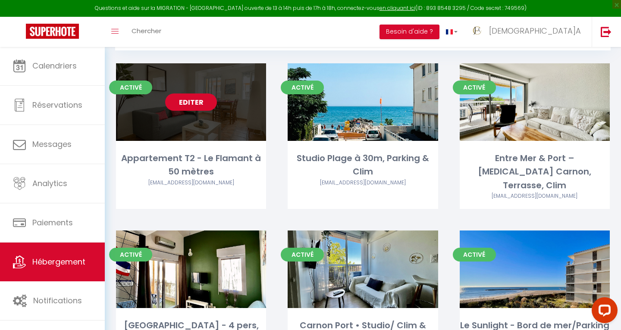
select select "1"
select select "28"
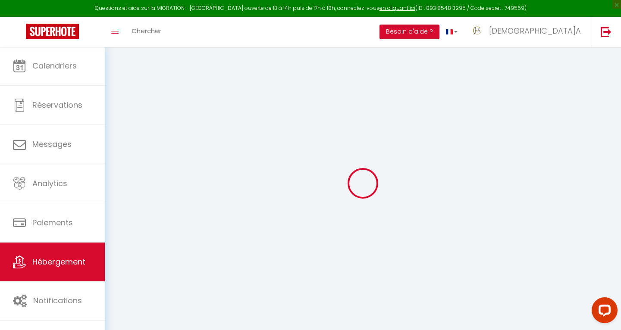
select select
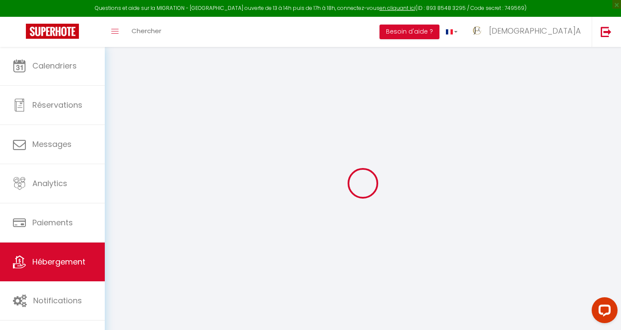
select select
checkbox input "false"
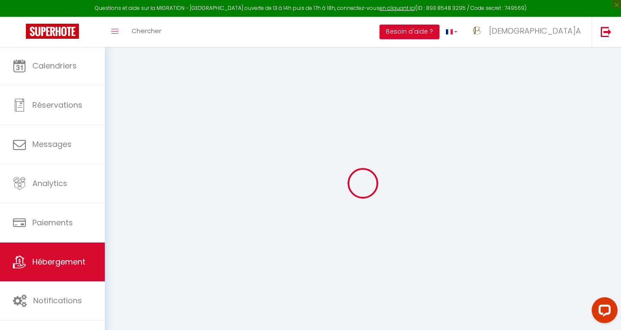
select select
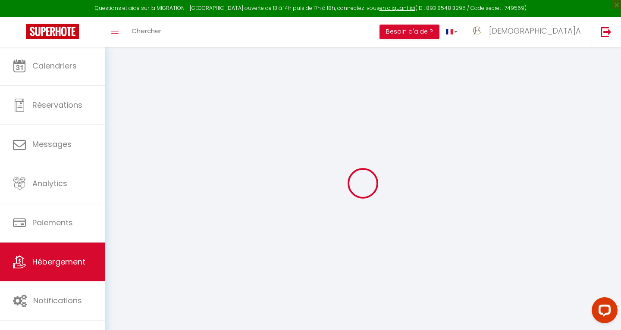
select select
checkbox input "false"
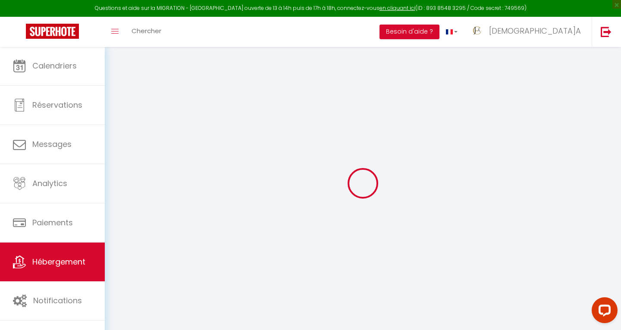
checkbox input "false"
select select
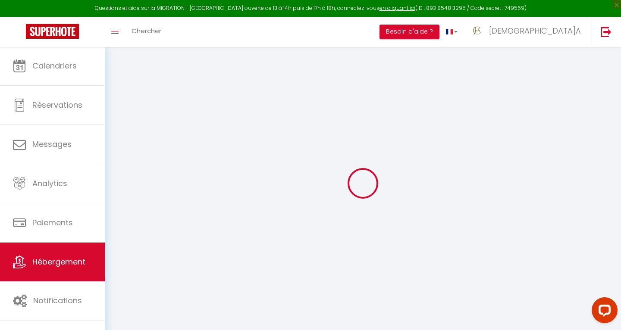
select select
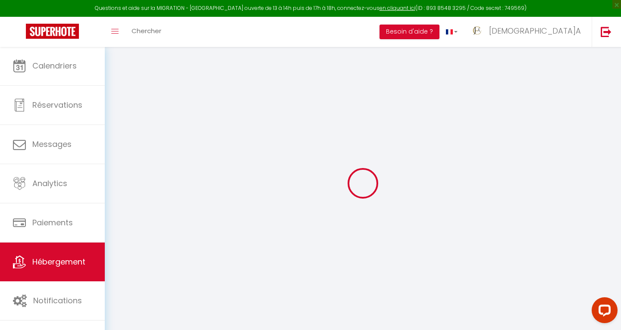
checkbox input "false"
select select
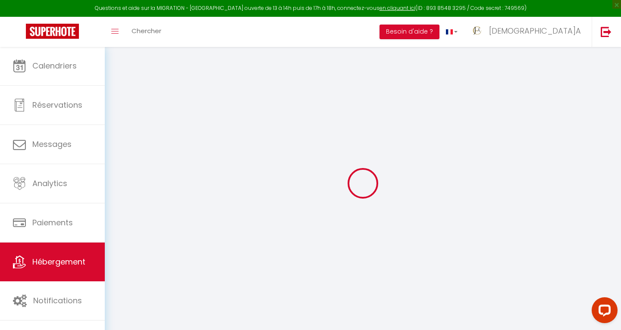
select select
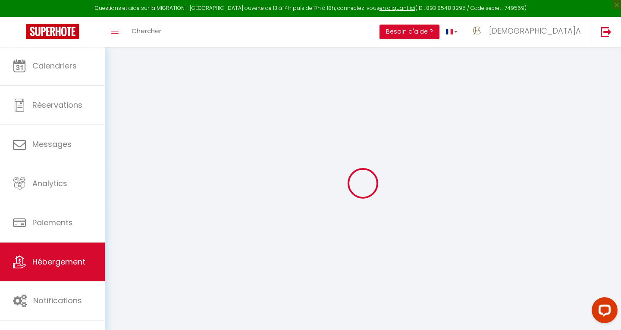
select select
checkbox input "false"
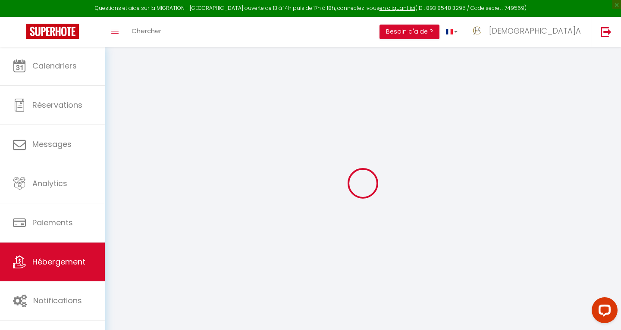
checkbox input "false"
select select
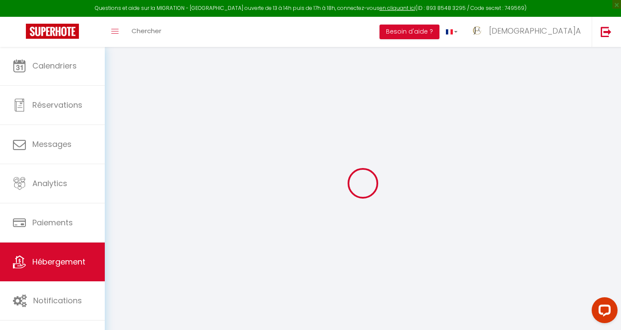
select select
checkbox input "false"
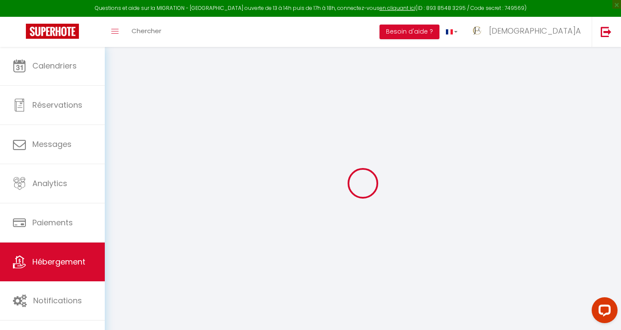
checkbox input "false"
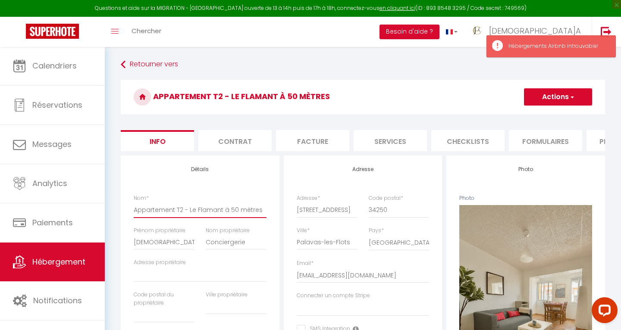
drag, startPoint x: 260, startPoint y: 210, endPoint x: 141, endPoint y: 207, distance: 118.2
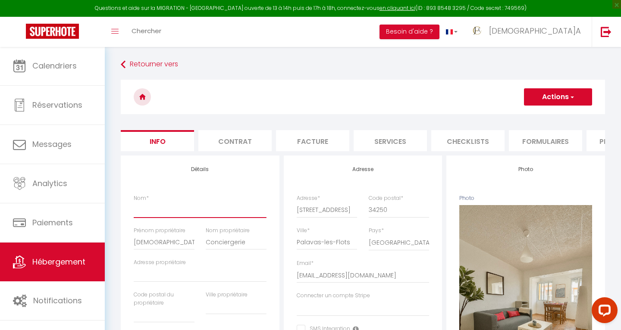
paste input "Le Flamant - T2 à 50m de la Plage, Clim"
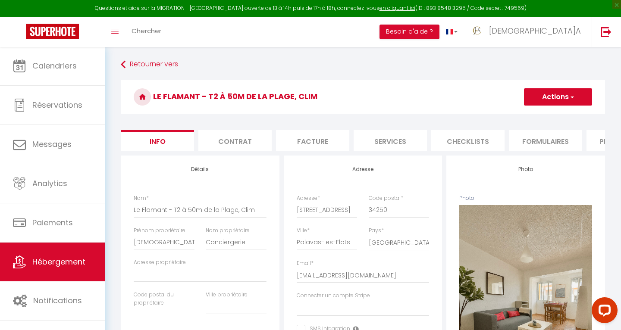
click at [553, 100] on button "Actions" at bounding box center [558, 96] width 68 height 17
click at [524, 116] on input "Enregistrer" at bounding box center [524, 116] width 32 height 9
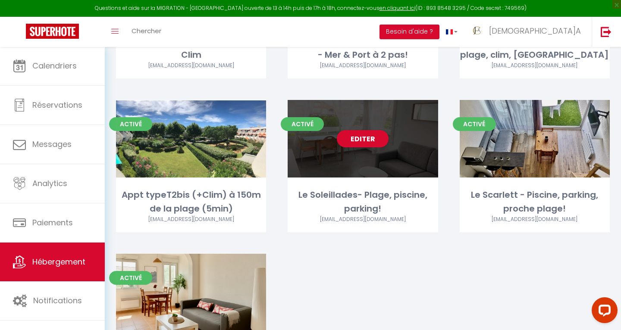
scroll to position [489, 0]
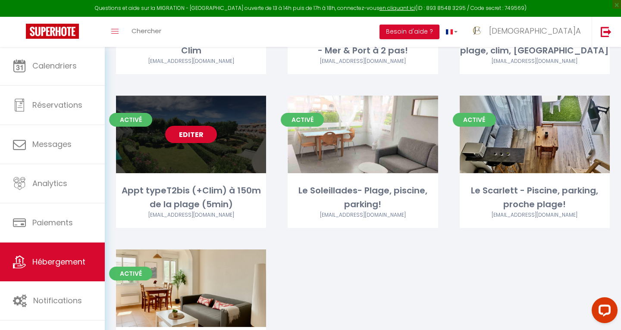
click at [199, 143] on div "Editer" at bounding box center [191, 135] width 150 height 78
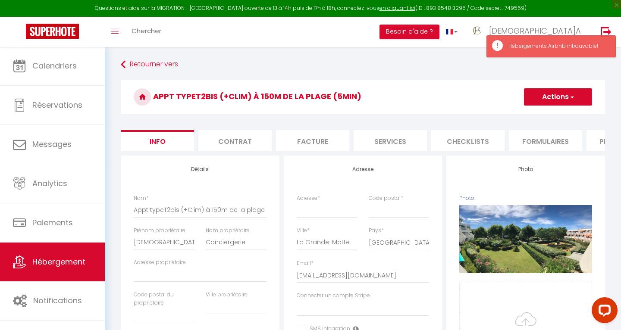
click at [600, 141] on li "Plateformes" at bounding box center [622, 140] width 73 height 21
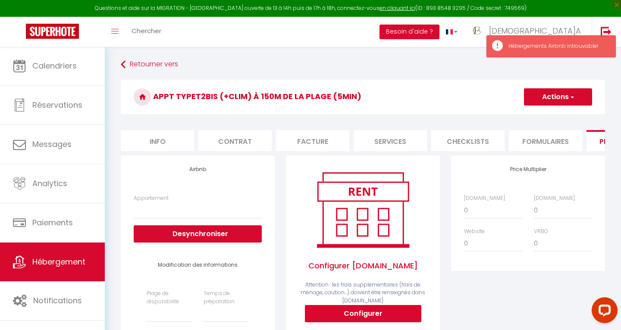
click at [349, 315] on button "Configurer" at bounding box center [363, 313] width 116 height 17
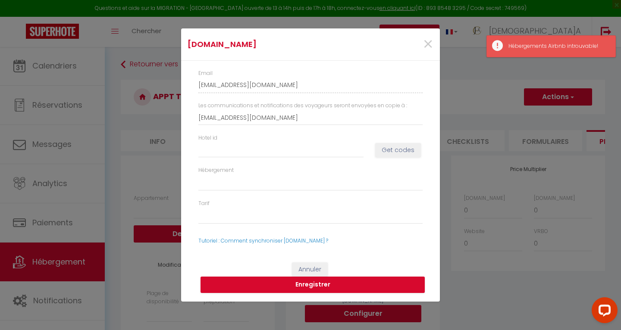
click at [226, 159] on div "Hotel id Get codes" at bounding box center [310, 150] width 235 height 32
click at [224, 153] on input "Hotel id" at bounding box center [280, 150] width 165 height 16
paste input "11109772"
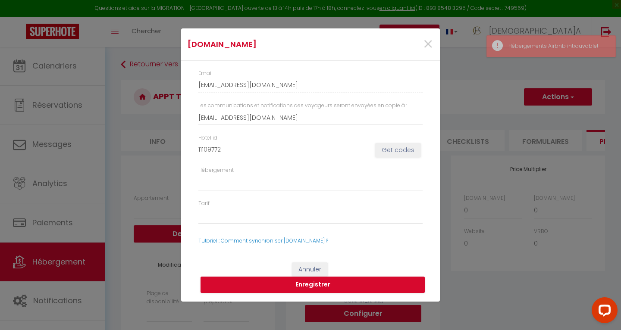
click at [397, 150] on button "Get codes" at bounding box center [398, 150] width 46 height 15
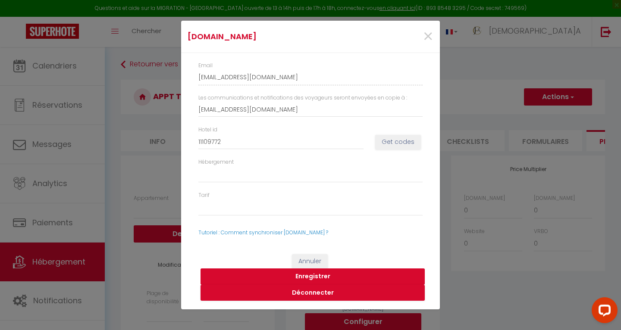
click at [306, 274] on button "Enregistrer" at bounding box center [312, 277] width 224 height 16
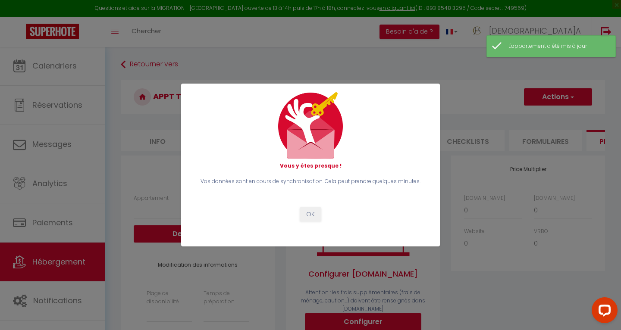
click at [310, 213] on button "OK" at bounding box center [311, 214] width 22 height 15
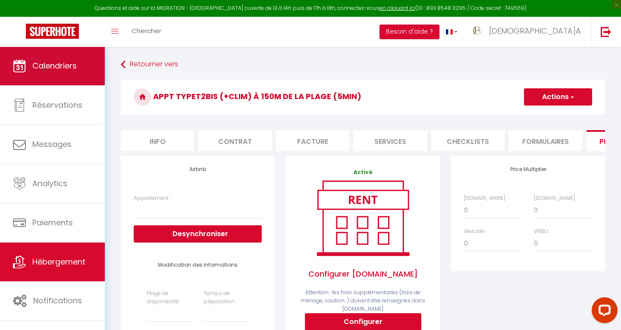
click at [56, 66] on span "Calendriers" at bounding box center [54, 65] width 44 height 11
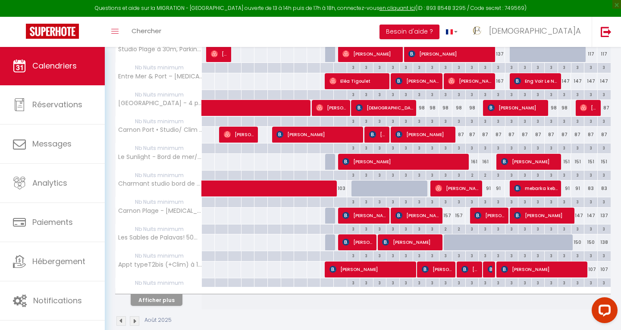
scroll to position [177, 0]
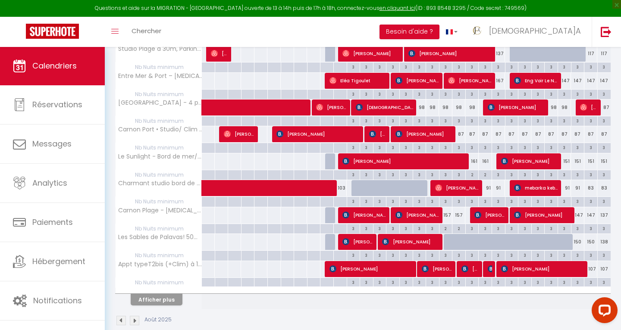
click at [154, 296] on button "Afficher plus" at bounding box center [157, 300] width 52 height 12
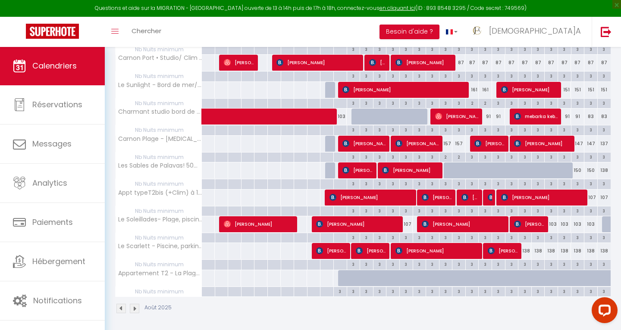
scroll to position [248, 0]
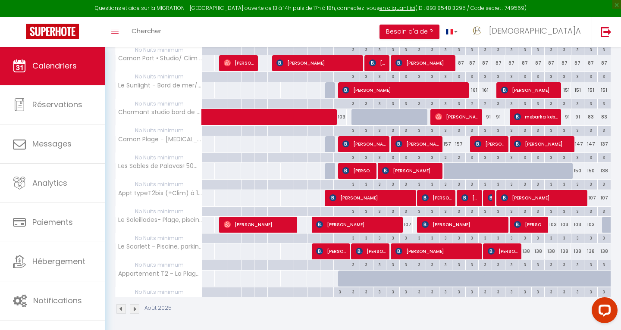
click at [342, 278] on div at bounding box center [344, 279] width 13 height 16
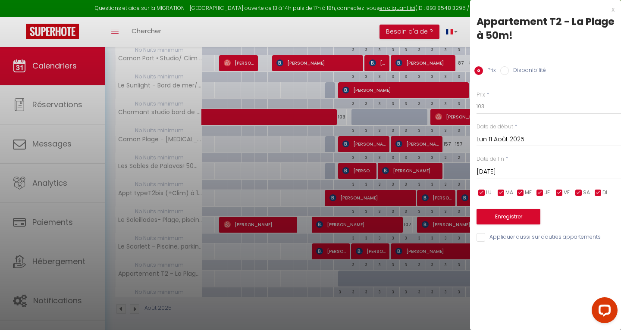
click at [501, 173] on input "Mar 12 Août 2025" at bounding box center [548, 171] width 144 height 11
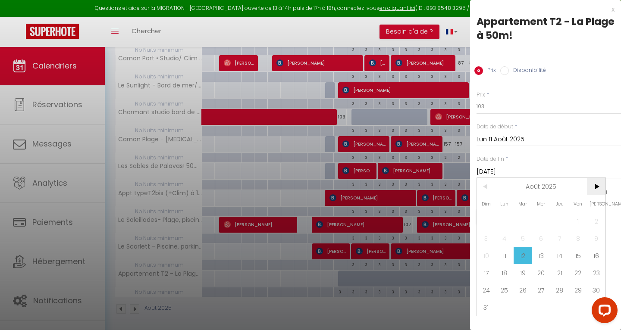
click at [598, 188] on span ">" at bounding box center [596, 186] width 19 height 17
click at [597, 238] on span "13" at bounding box center [596, 238] width 19 height 17
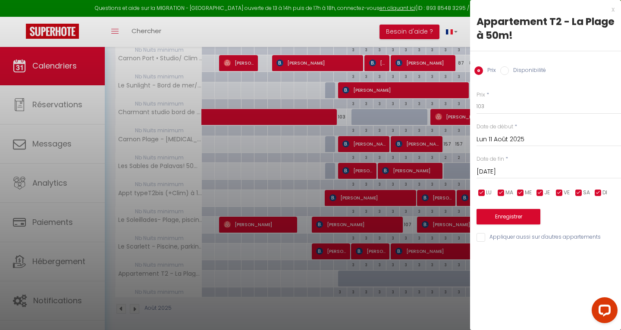
click at [511, 70] on label "Disponibilité" at bounding box center [527, 70] width 37 height 9
click at [509, 70] on input "Disponibilité" at bounding box center [504, 70] width 9 height 9
click at [514, 212] on button "Enregistrer" at bounding box center [508, 218] width 64 height 16
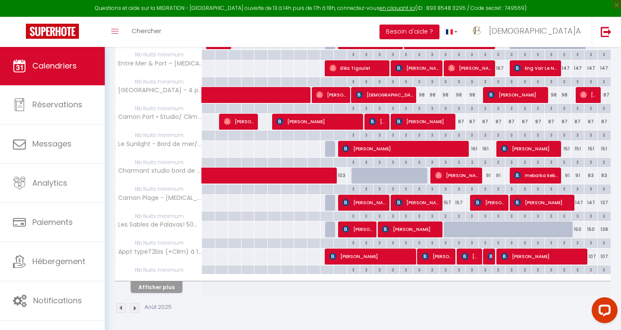
scroll to position [189, 0]
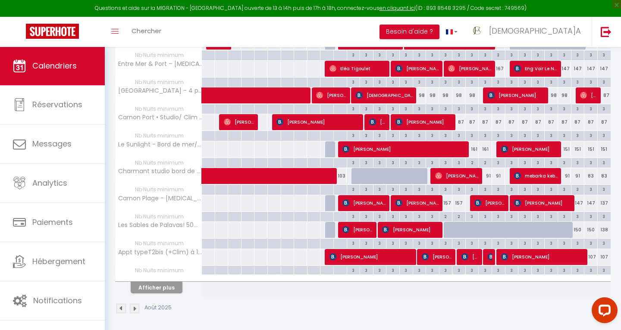
click at [164, 284] on button "Afficher plus" at bounding box center [157, 288] width 52 height 12
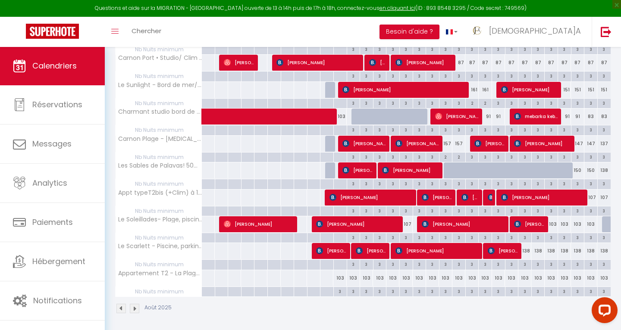
scroll to position [248, 0]
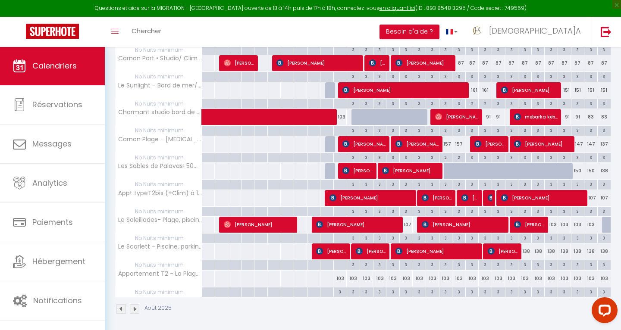
click at [338, 274] on div "103" at bounding box center [339, 279] width 13 height 16
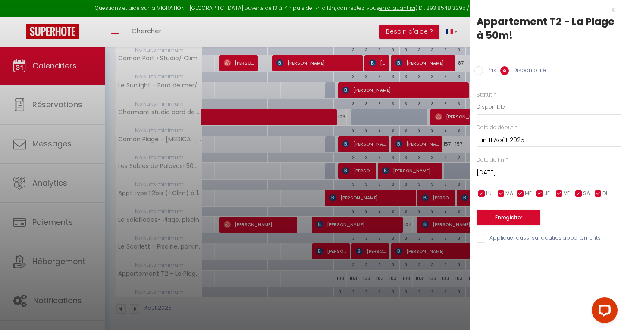
click at [506, 174] on input "Mar 12 Août 2025" at bounding box center [548, 172] width 144 height 11
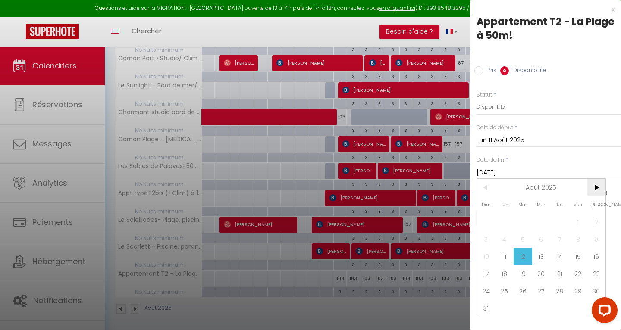
click at [595, 191] on span ">" at bounding box center [596, 187] width 19 height 17
click at [596, 227] on span "6" at bounding box center [596, 221] width 19 height 17
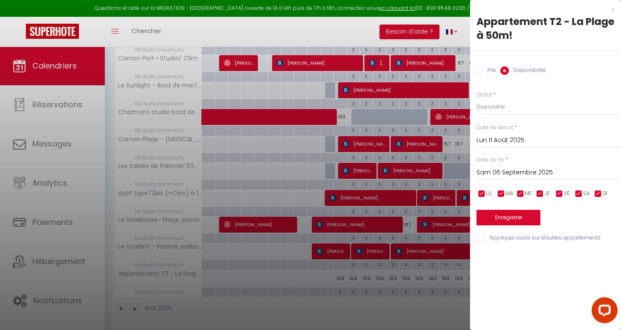
click at [481, 71] on input "Prix" at bounding box center [478, 70] width 9 height 9
click at [491, 106] on input "103" at bounding box center [548, 107] width 144 height 16
click at [507, 214] on button "Enregistrer" at bounding box center [508, 217] width 64 height 16
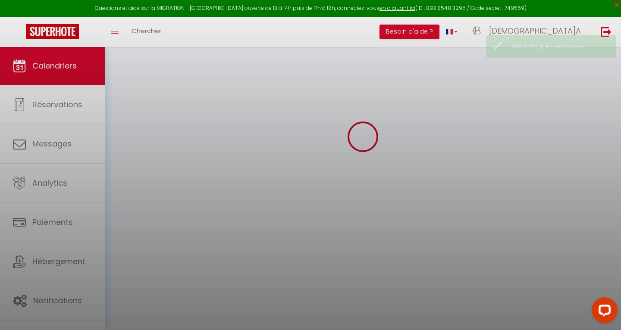
scroll to position [47, 0]
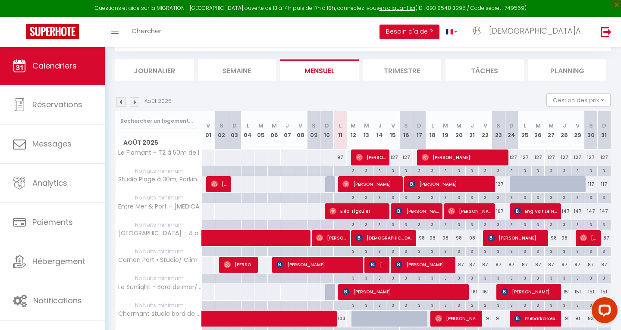
click at [397, 156] on div "127" at bounding box center [392, 158] width 13 height 16
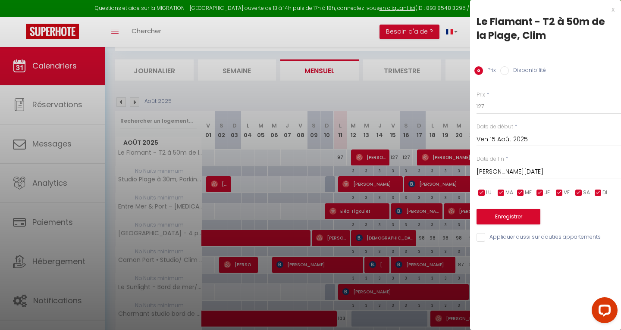
click at [490, 171] on input "Sam 16 Août 2025" at bounding box center [548, 171] width 144 height 11
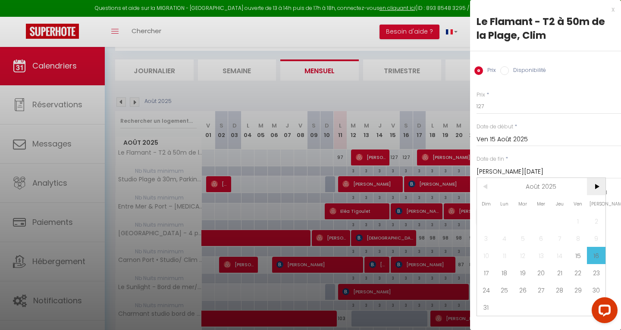
click at [598, 187] on span ">" at bounding box center [596, 186] width 19 height 17
click at [597, 225] on span "6" at bounding box center [596, 221] width 19 height 17
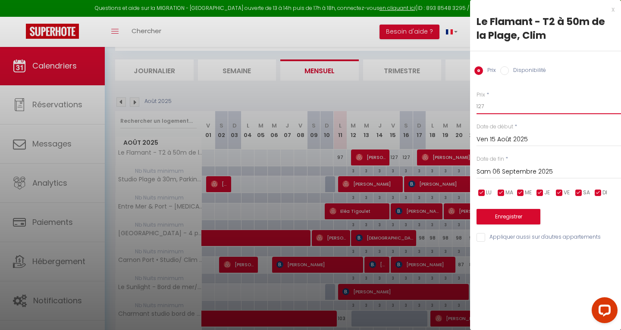
click at [481, 106] on input "127" at bounding box center [548, 107] width 144 height 16
click at [490, 108] on input "117" at bounding box center [548, 107] width 144 height 16
click at [497, 215] on button "Enregistrer" at bounding box center [508, 217] width 64 height 16
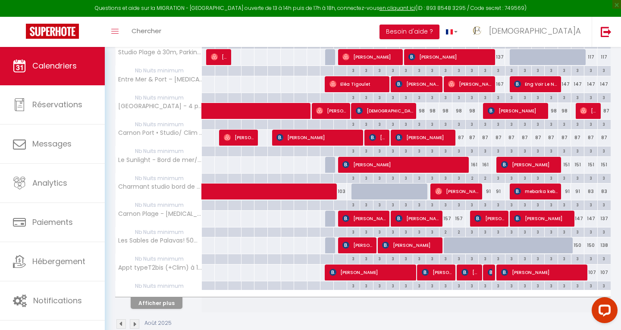
scroll to position [174, 0]
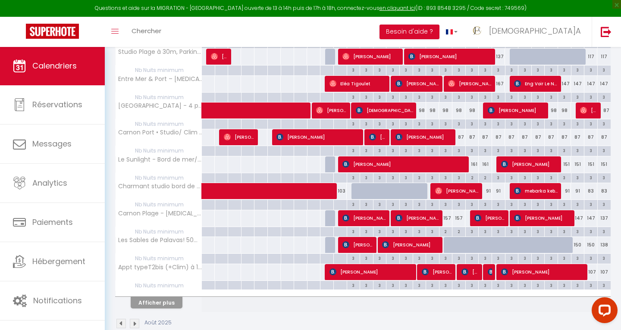
click at [162, 300] on button "Afficher plus" at bounding box center [157, 303] width 52 height 12
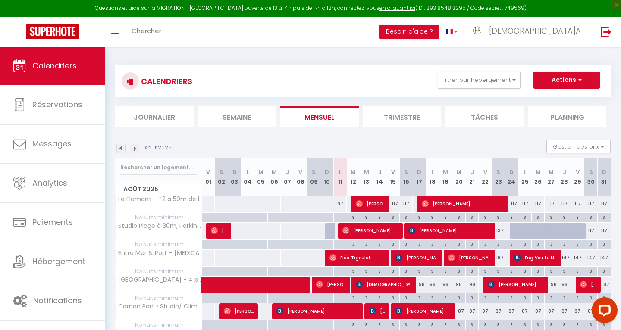
scroll to position [0, 0]
